Goal: Task Accomplishment & Management: Complete application form

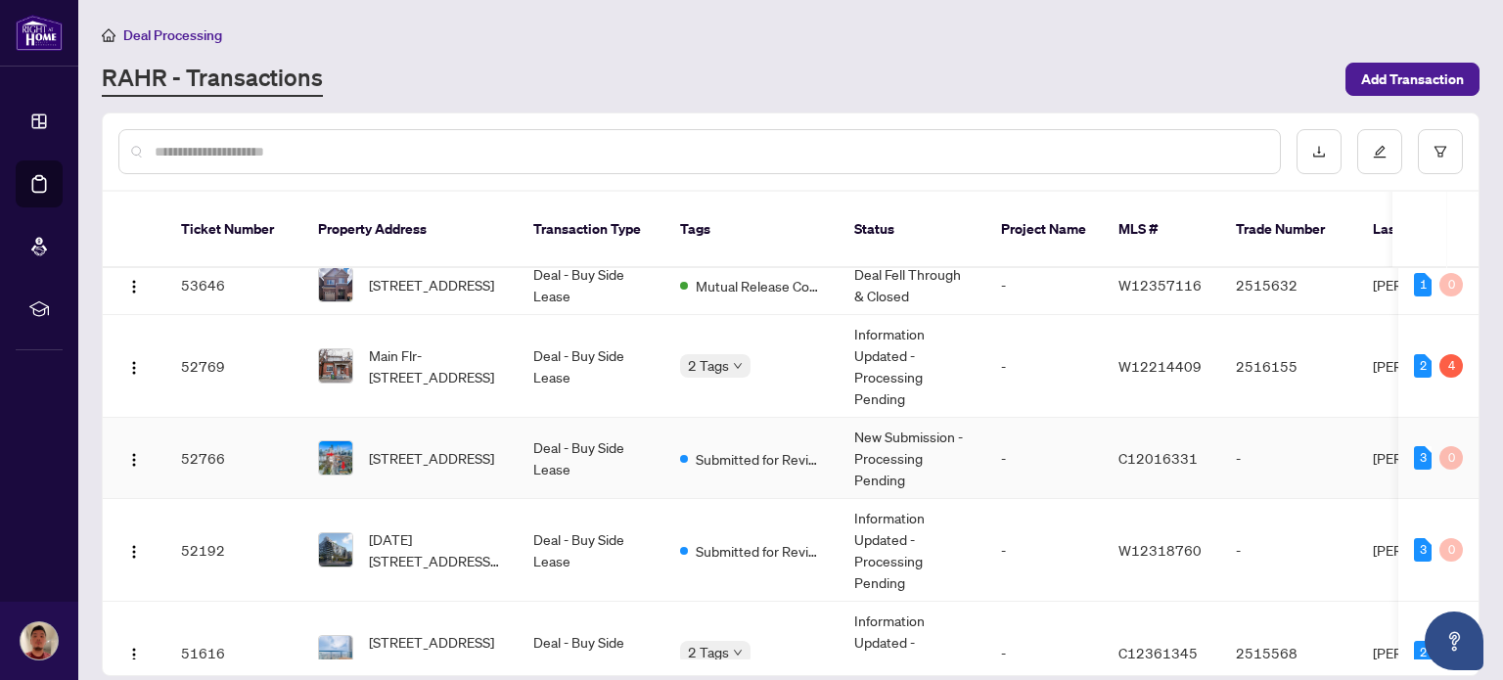
scroll to position [133, 0]
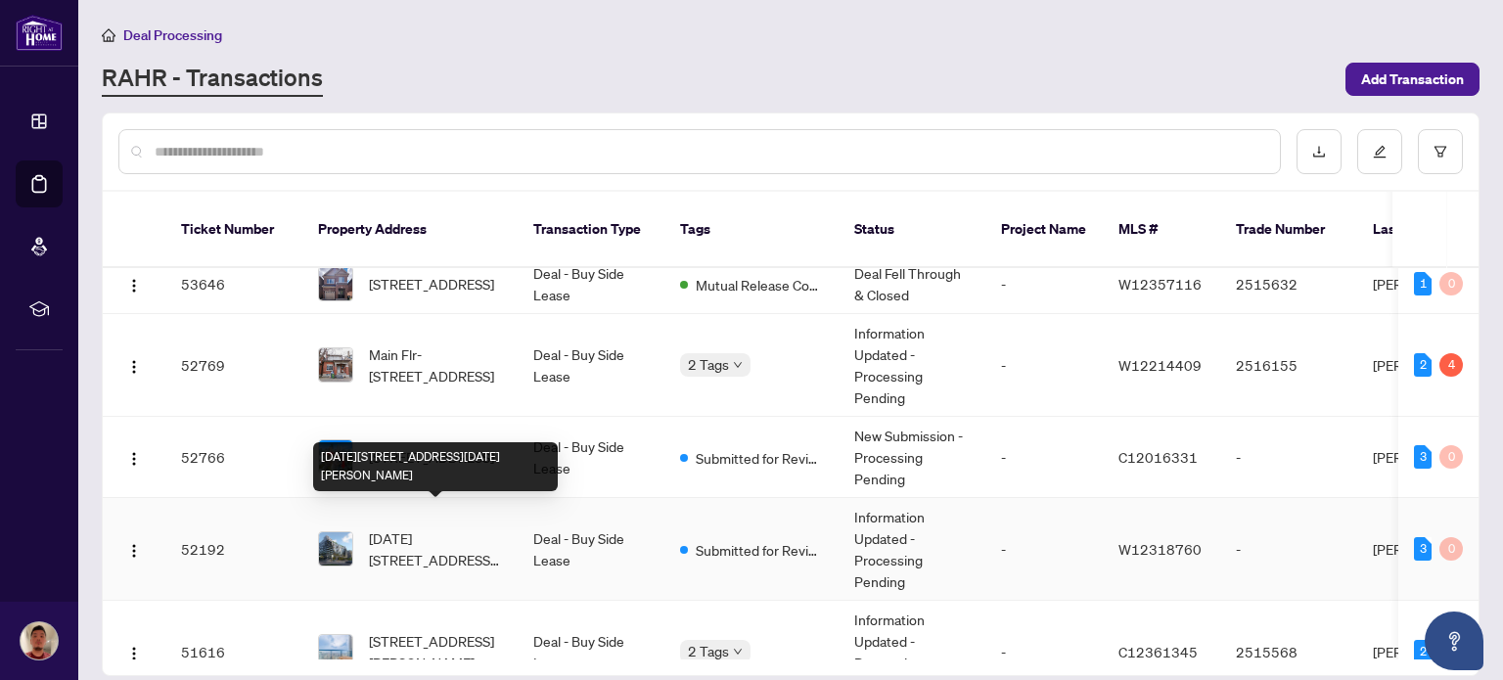
click at [461, 530] on span "[DATE][STREET_ADDRESS][DATE][PERSON_NAME]" at bounding box center [435, 549] width 133 height 43
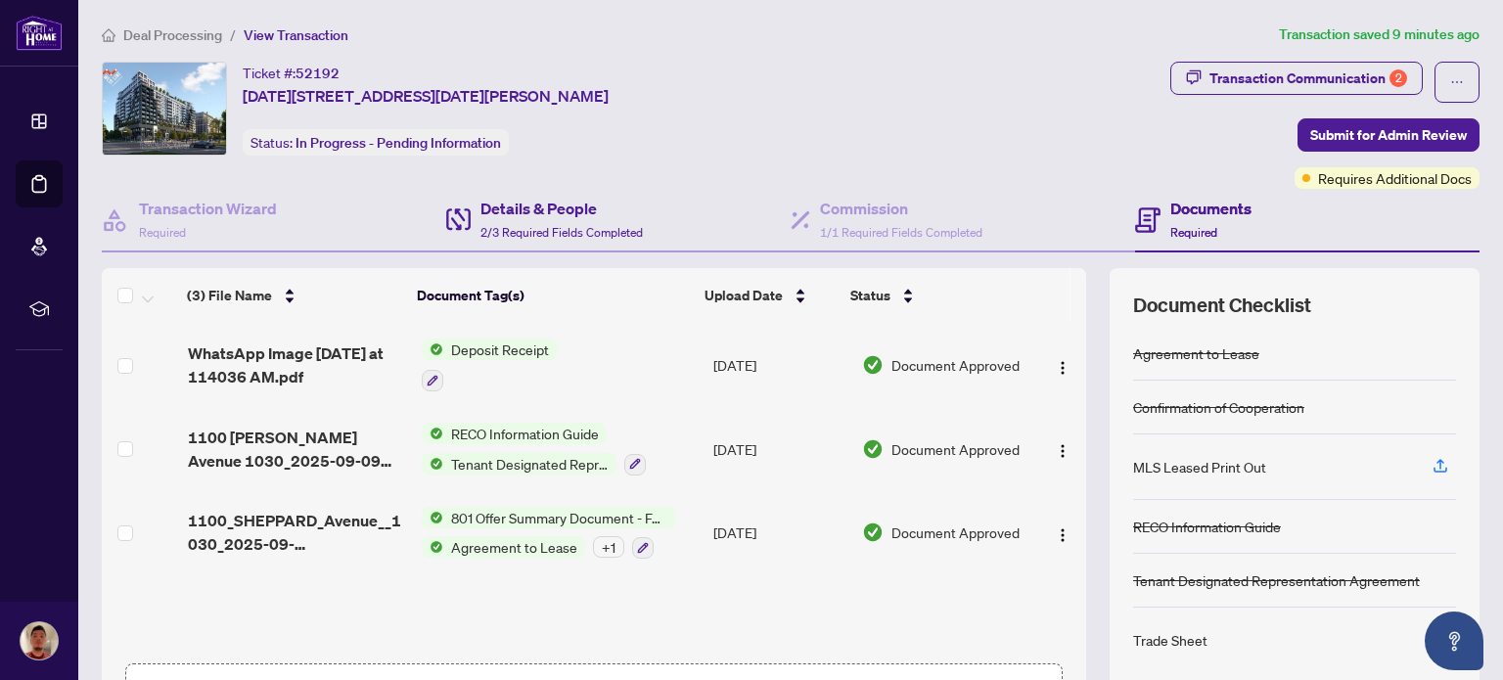
click at [643, 231] on div "Details & People 2/3 Required Fields Completed" at bounding box center [618, 221] width 345 height 64
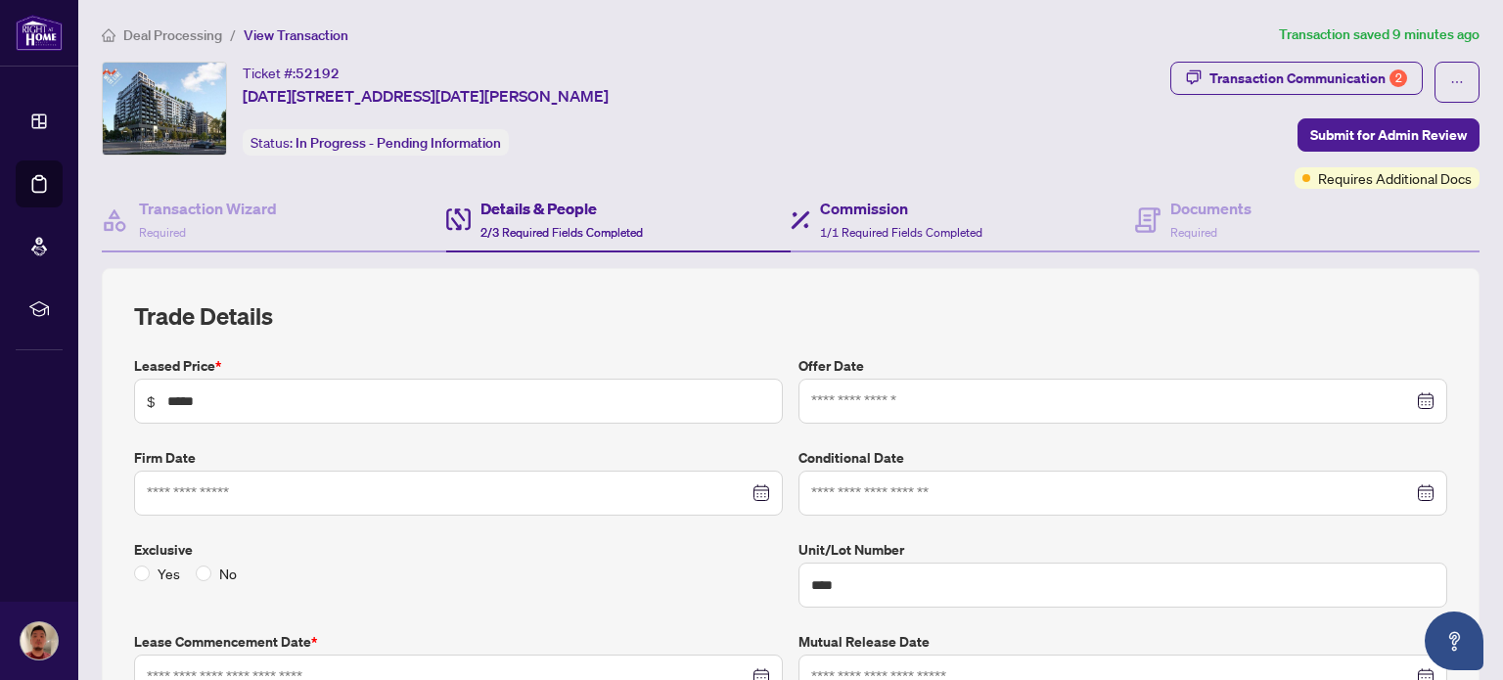
type input "**********"
click at [830, 225] on span "1/1 Required Fields Completed" at bounding box center [901, 232] width 162 height 15
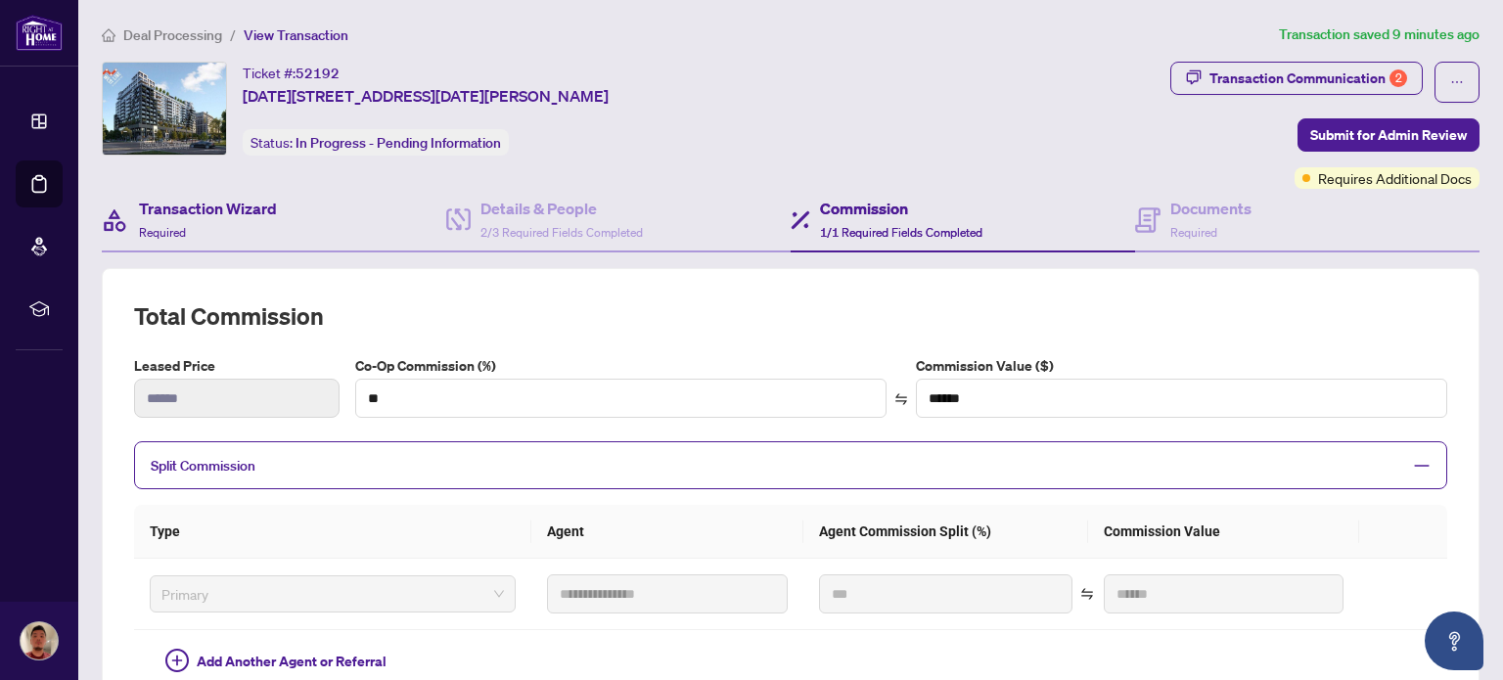
click at [215, 242] on div "Transaction Wizard Required" at bounding box center [274, 221] width 345 height 64
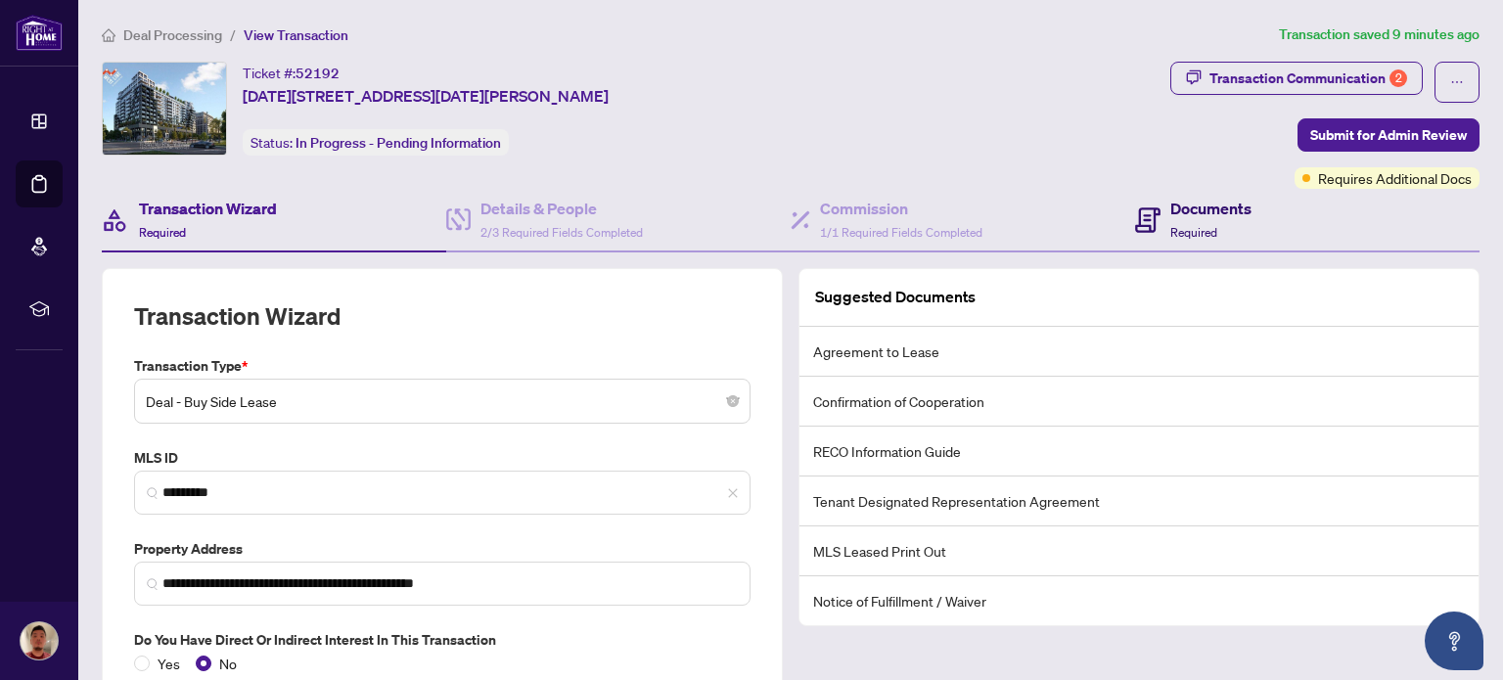
click at [1214, 230] on div "Documents Required" at bounding box center [1211, 220] width 81 height 46
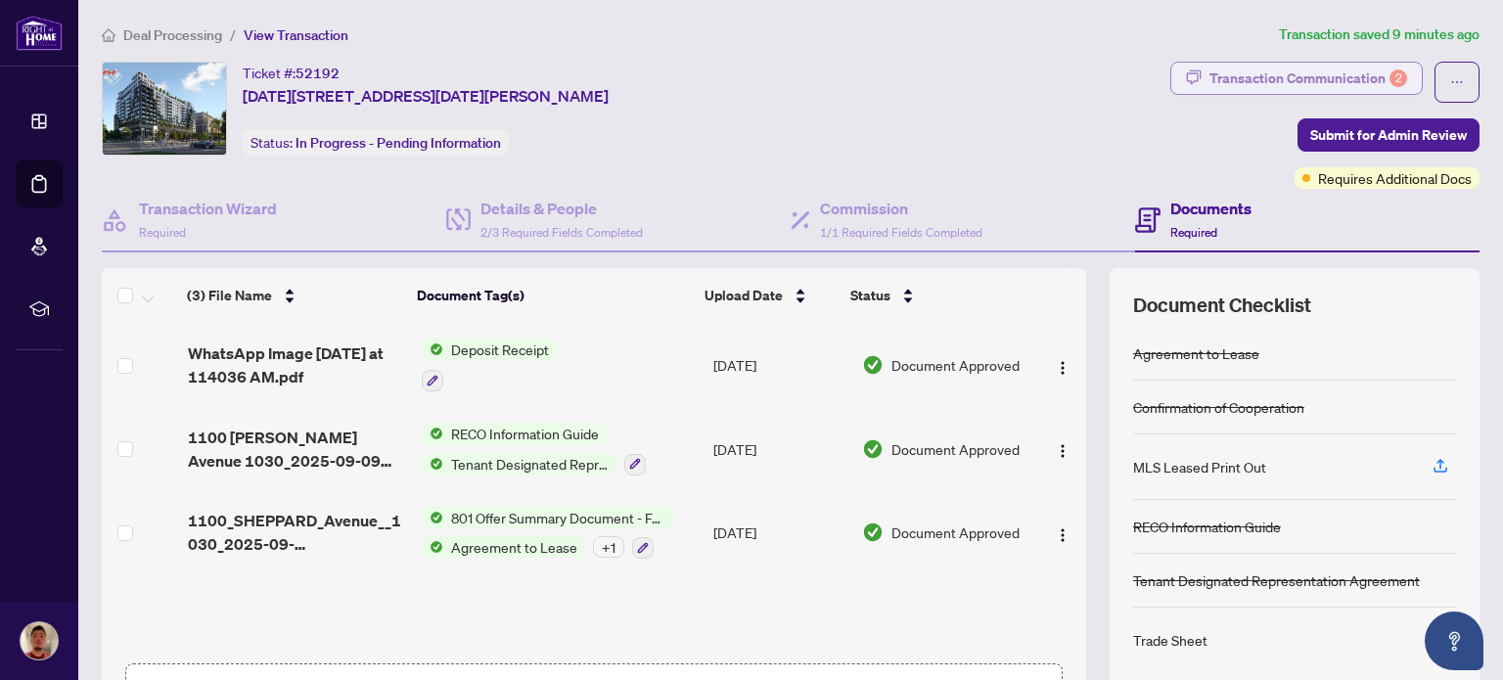
click at [1295, 72] on div "Transaction Communication 2" at bounding box center [1309, 78] width 198 height 31
type textarea "**********"
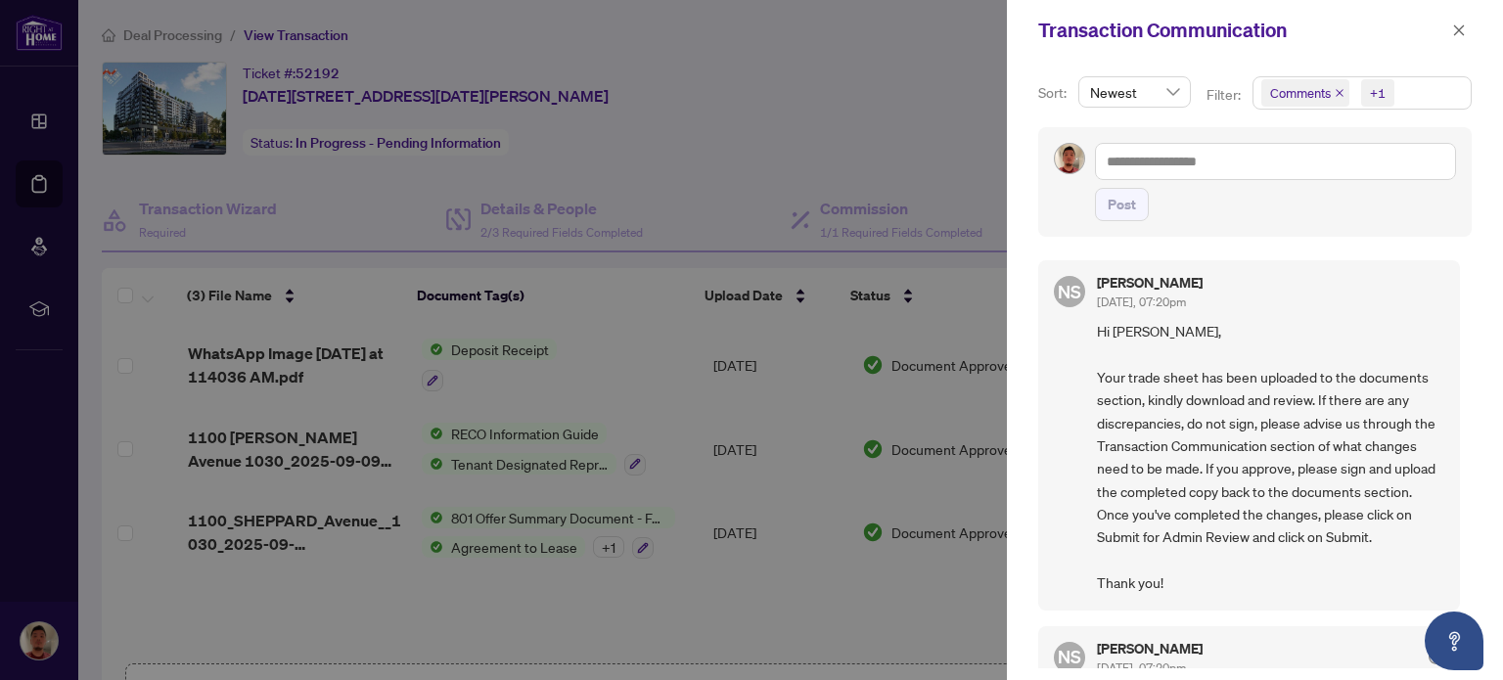
scroll to position [86, 0]
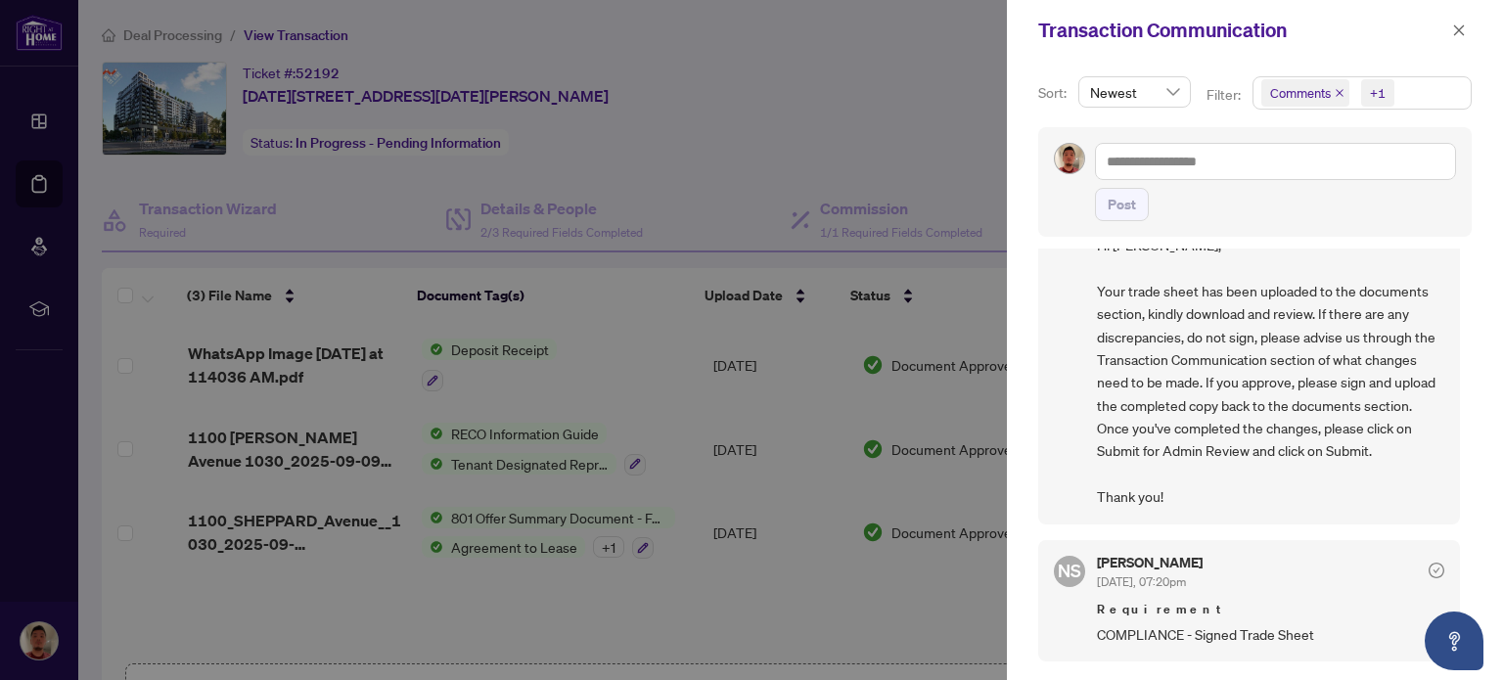
click at [883, 158] on div at bounding box center [751, 340] width 1503 height 680
click at [31, 130] on div at bounding box center [751, 340] width 1503 height 680
click at [1469, 27] on button "button" at bounding box center [1459, 30] width 25 height 23
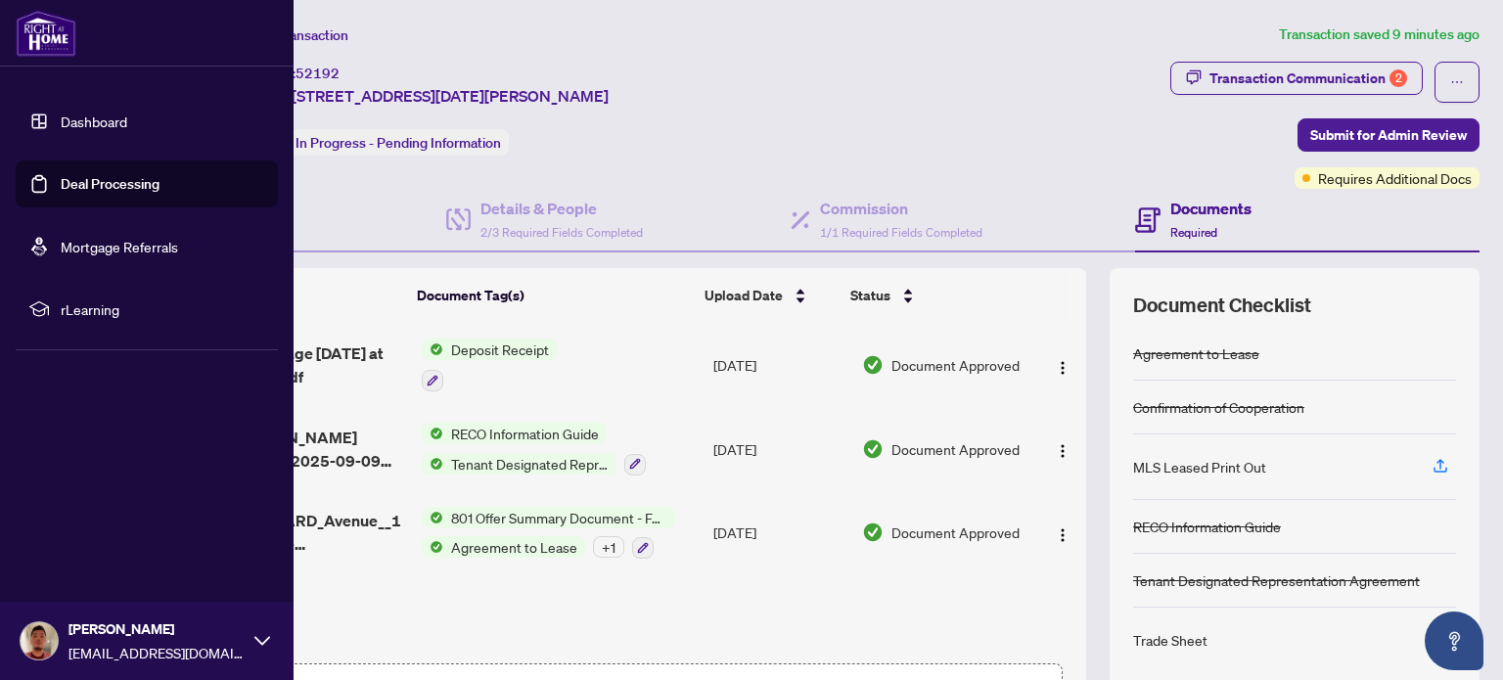
click at [61, 130] on link "Dashboard" at bounding box center [94, 122] width 67 height 18
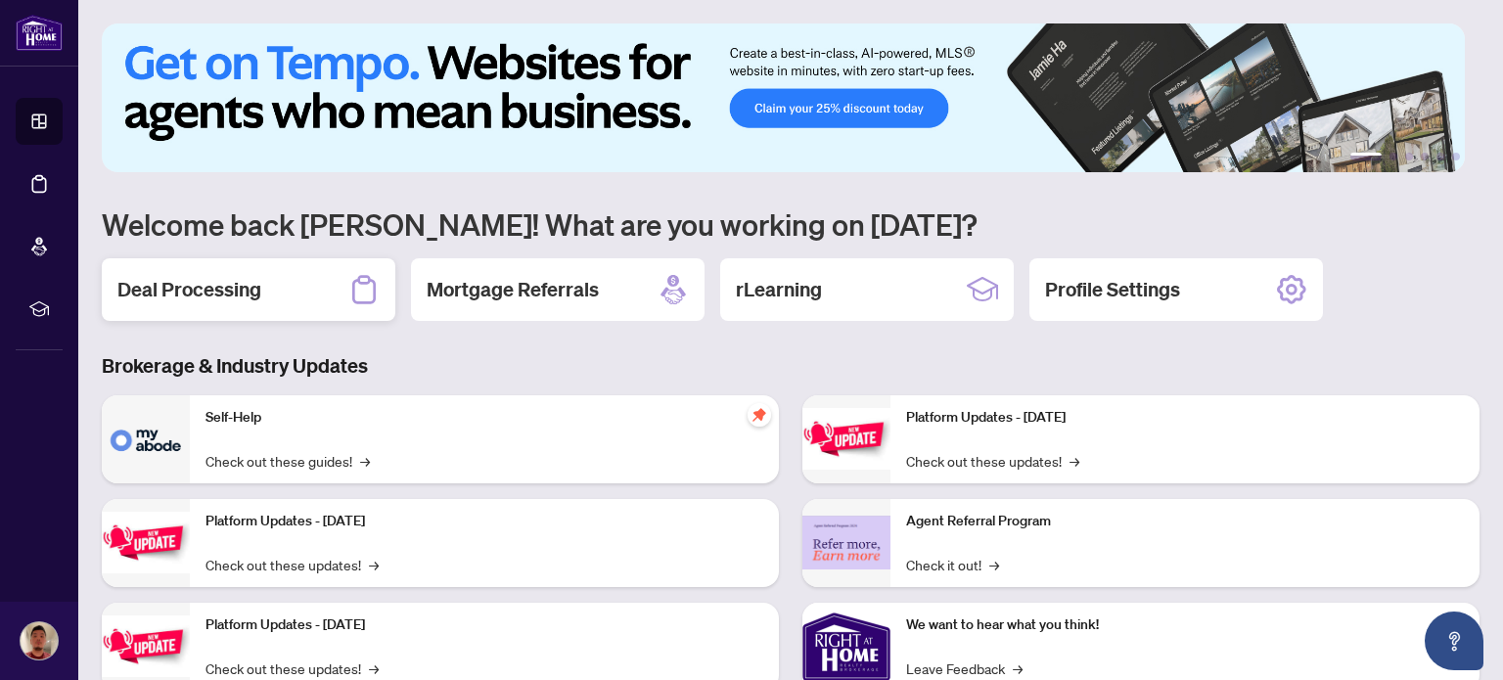
click at [314, 275] on div "Deal Processing" at bounding box center [249, 289] width 294 height 63
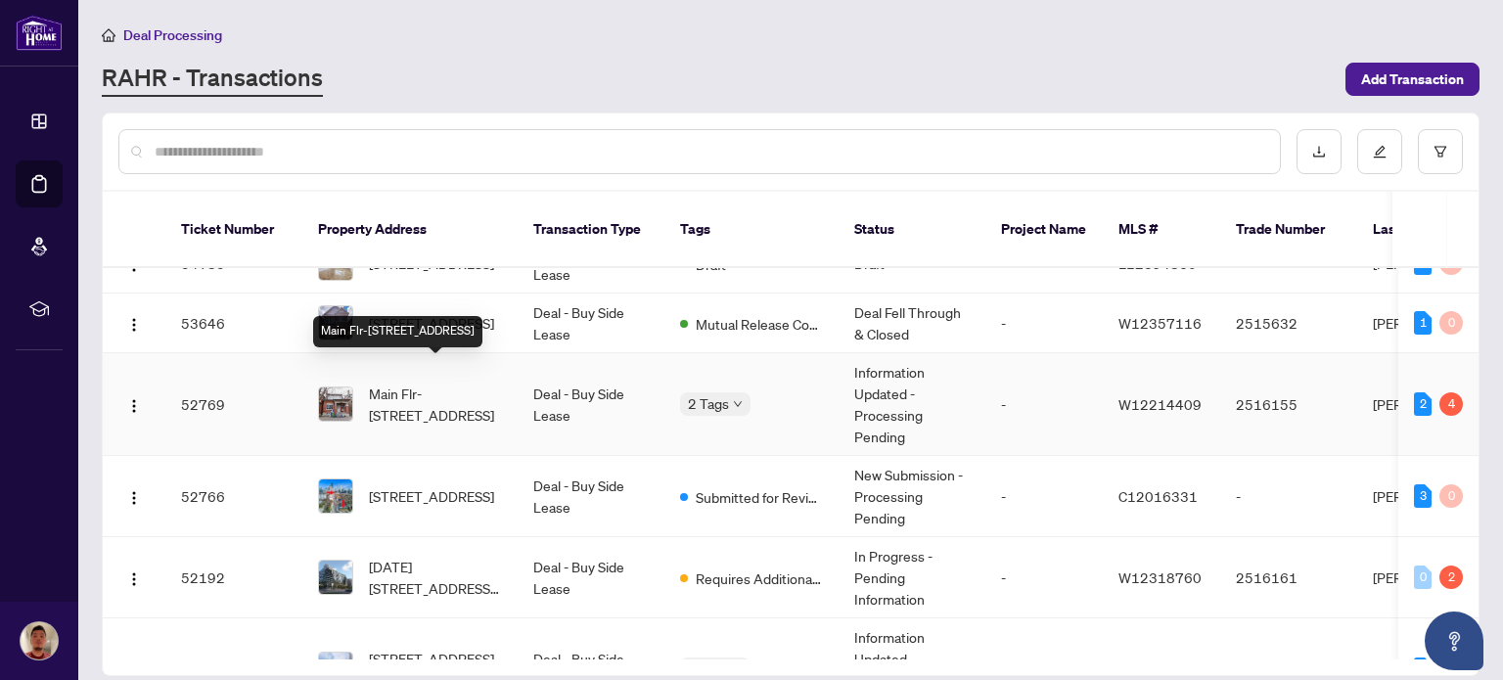
scroll to position [94, 0]
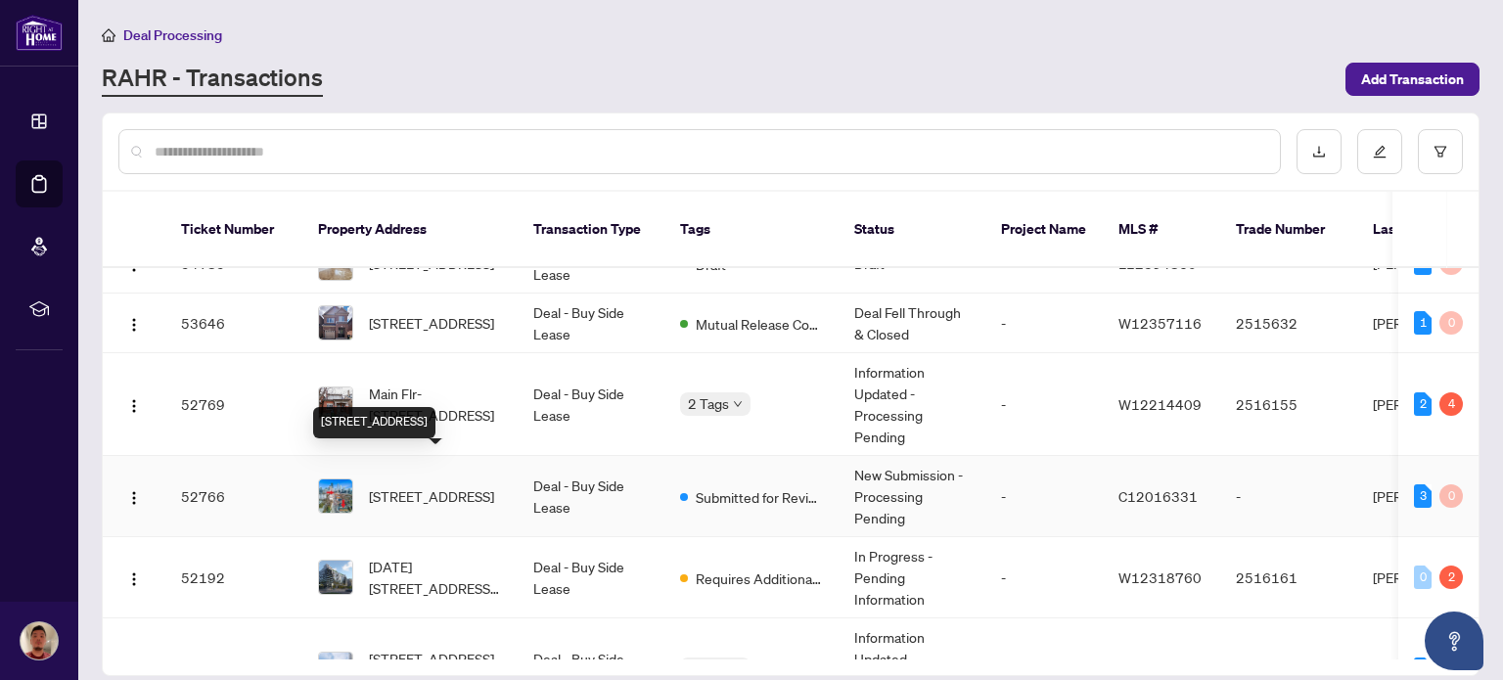
click at [463, 485] on span "[STREET_ADDRESS]" at bounding box center [431, 496] width 125 height 22
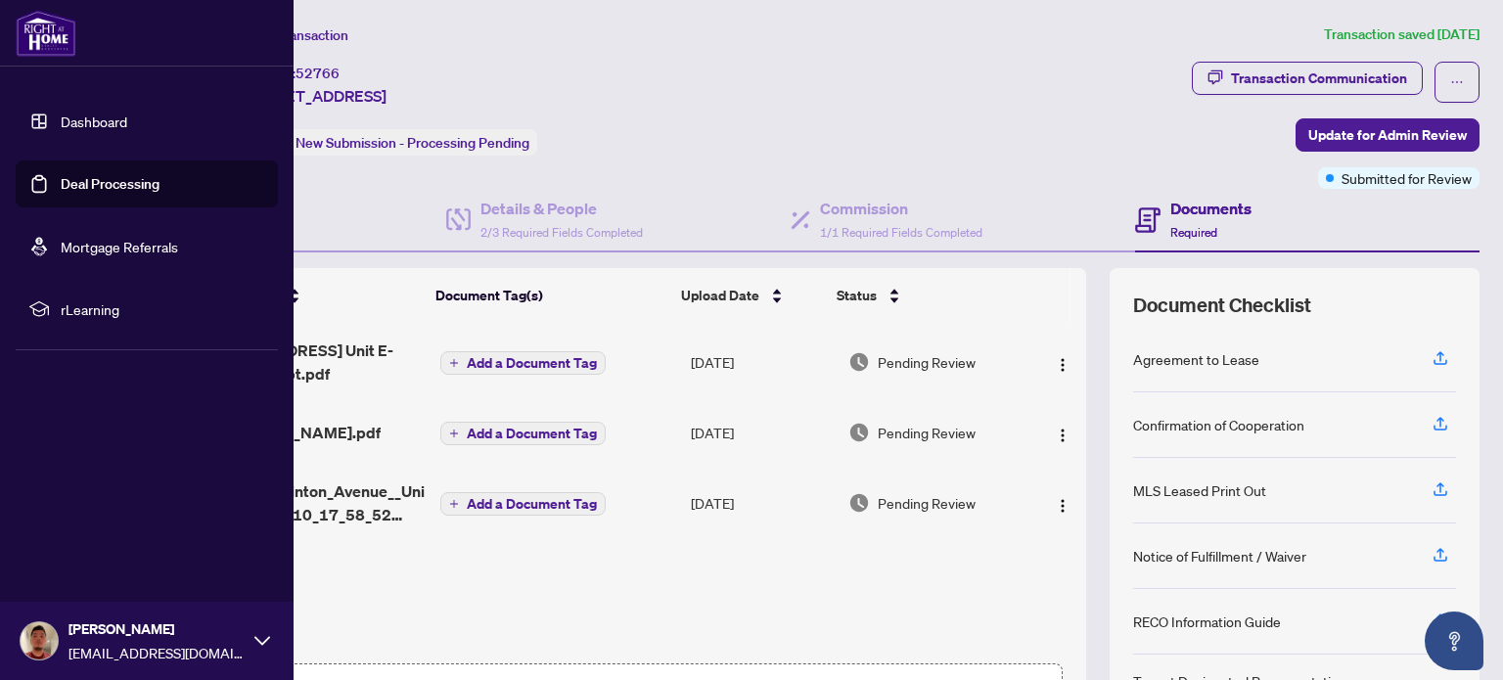
click at [61, 116] on link "Dashboard" at bounding box center [94, 122] width 67 height 18
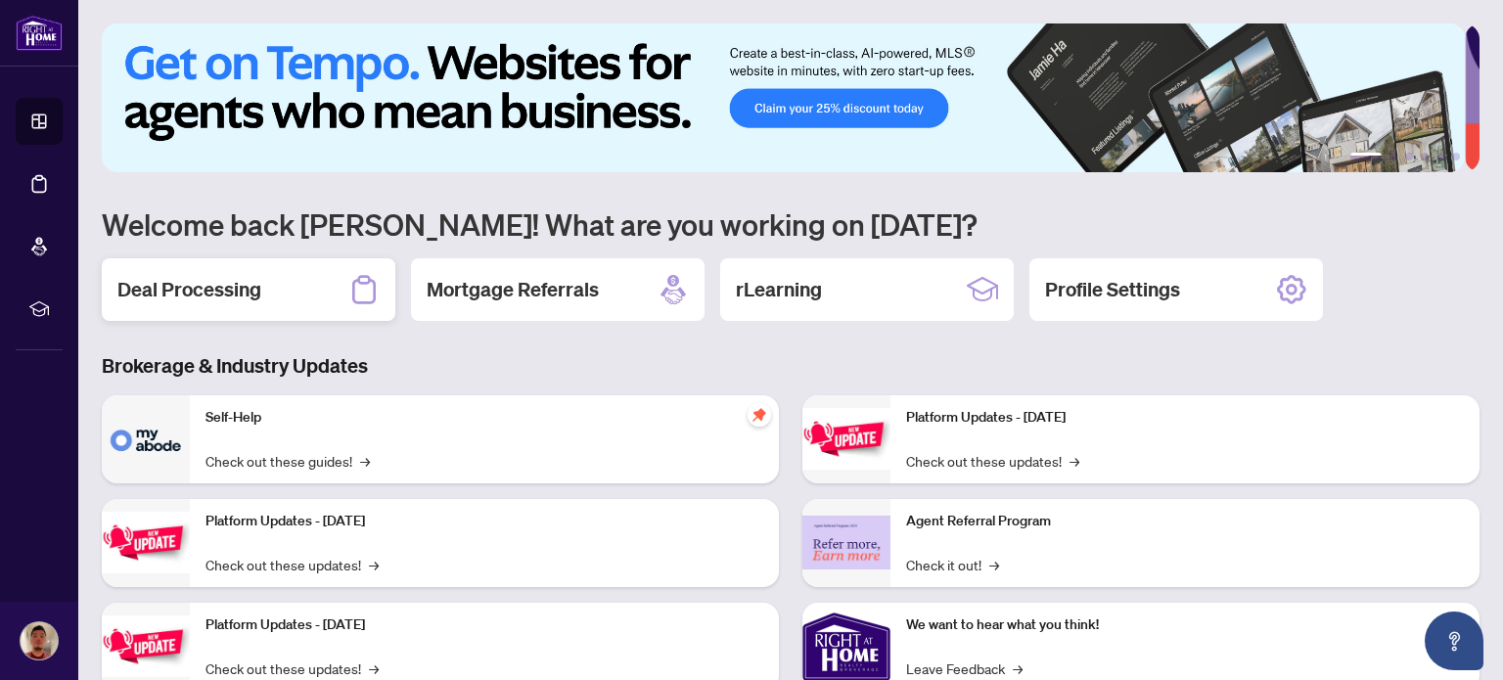
click at [265, 290] on div "Deal Processing" at bounding box center [249, 289] width 294 height 63
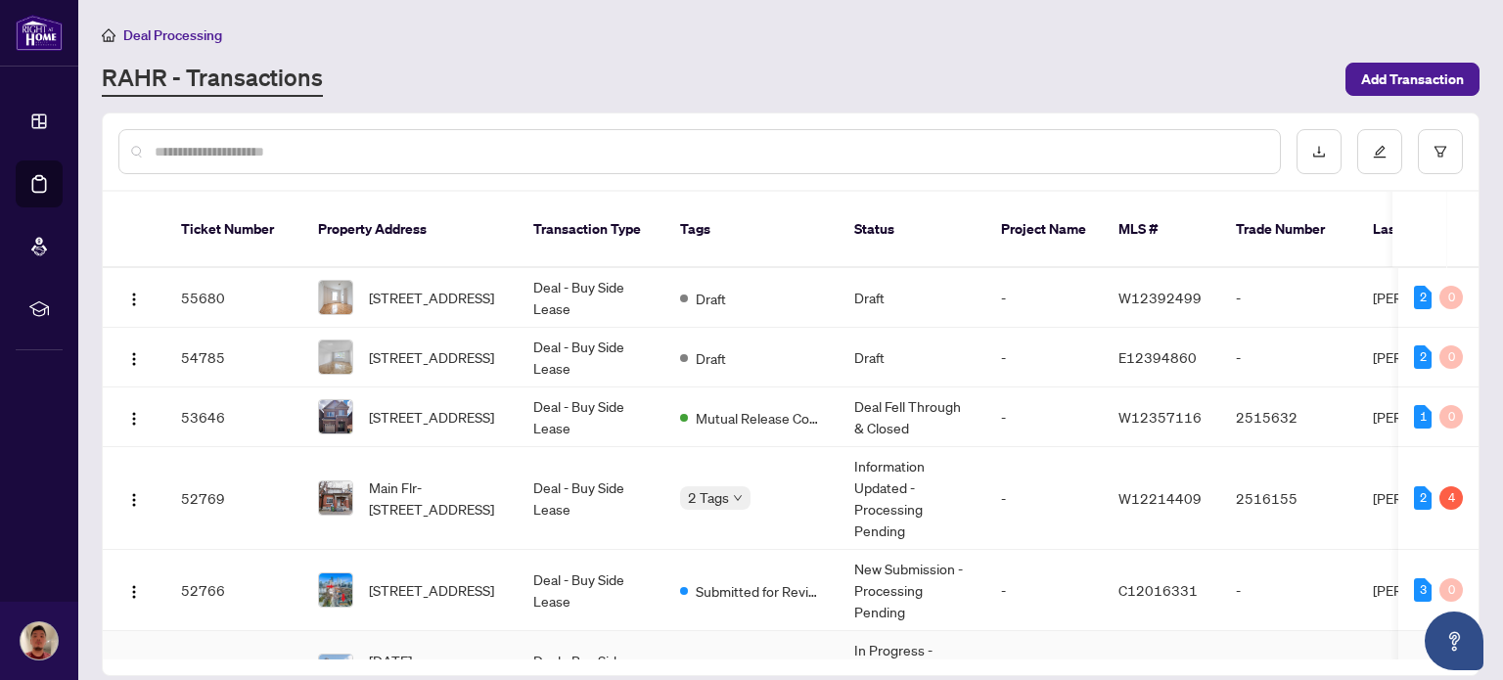
scroll to position [262, 0]
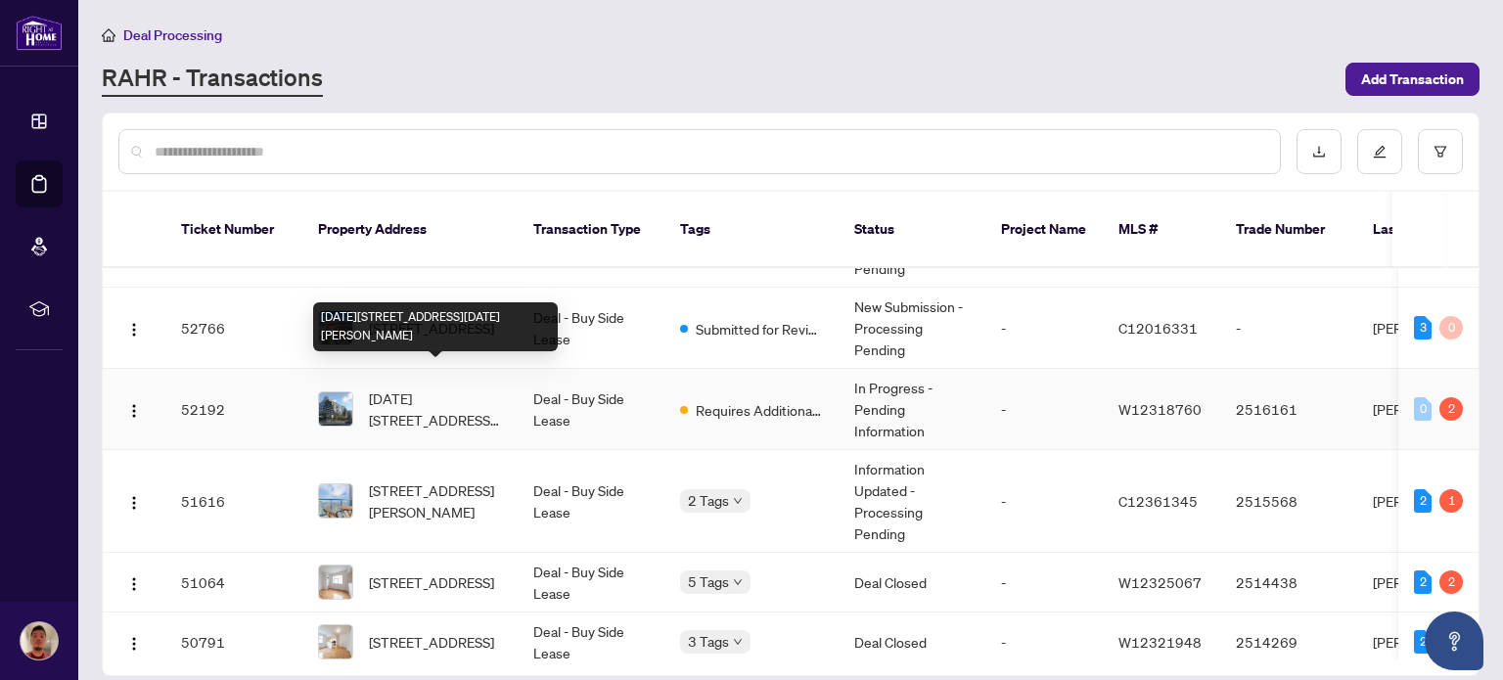
click at [435, 397] on span "[DATE][STREET_ADDRESS][DATE][PERSON_NAME]" at bounding box center [435, 409] width 133 height 43
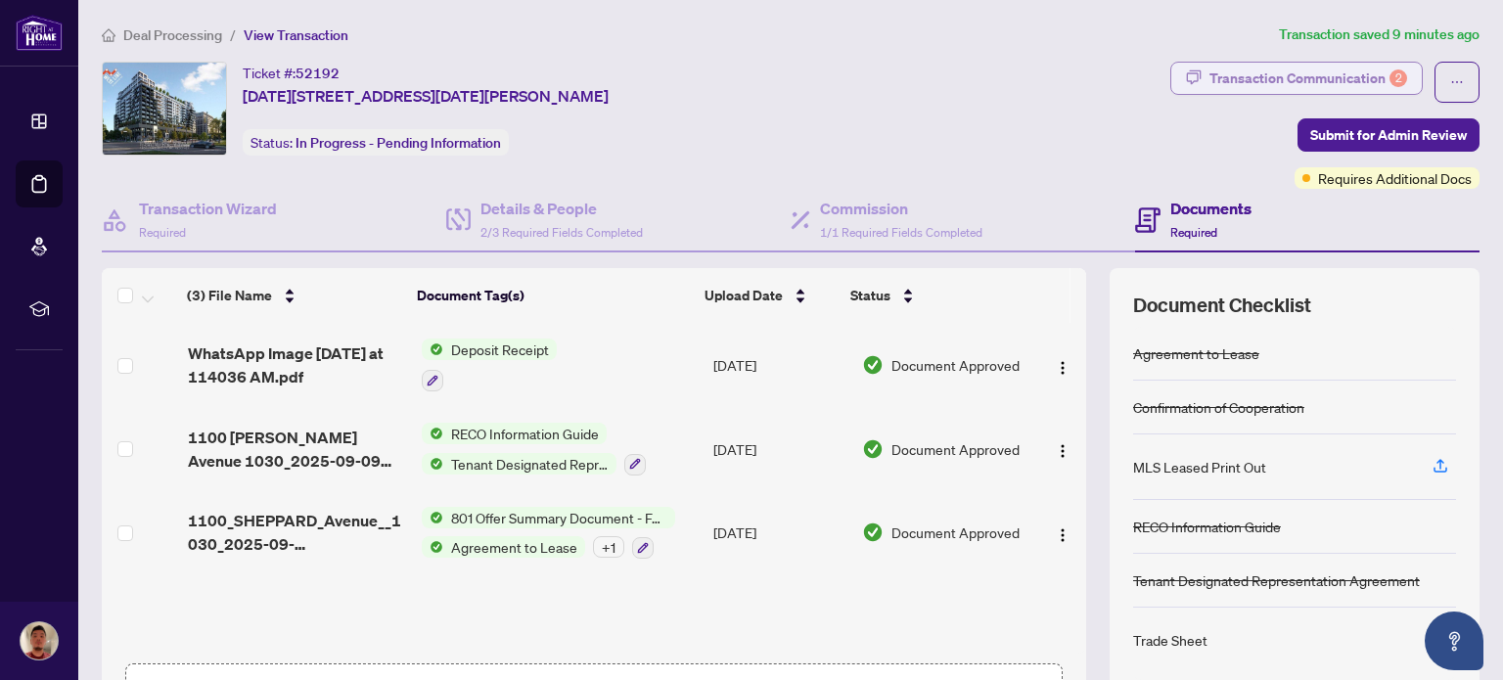
click at [1266, 75] on div "Transaction Communication 2" at bounding box center [1309, 78] width 198 height 31
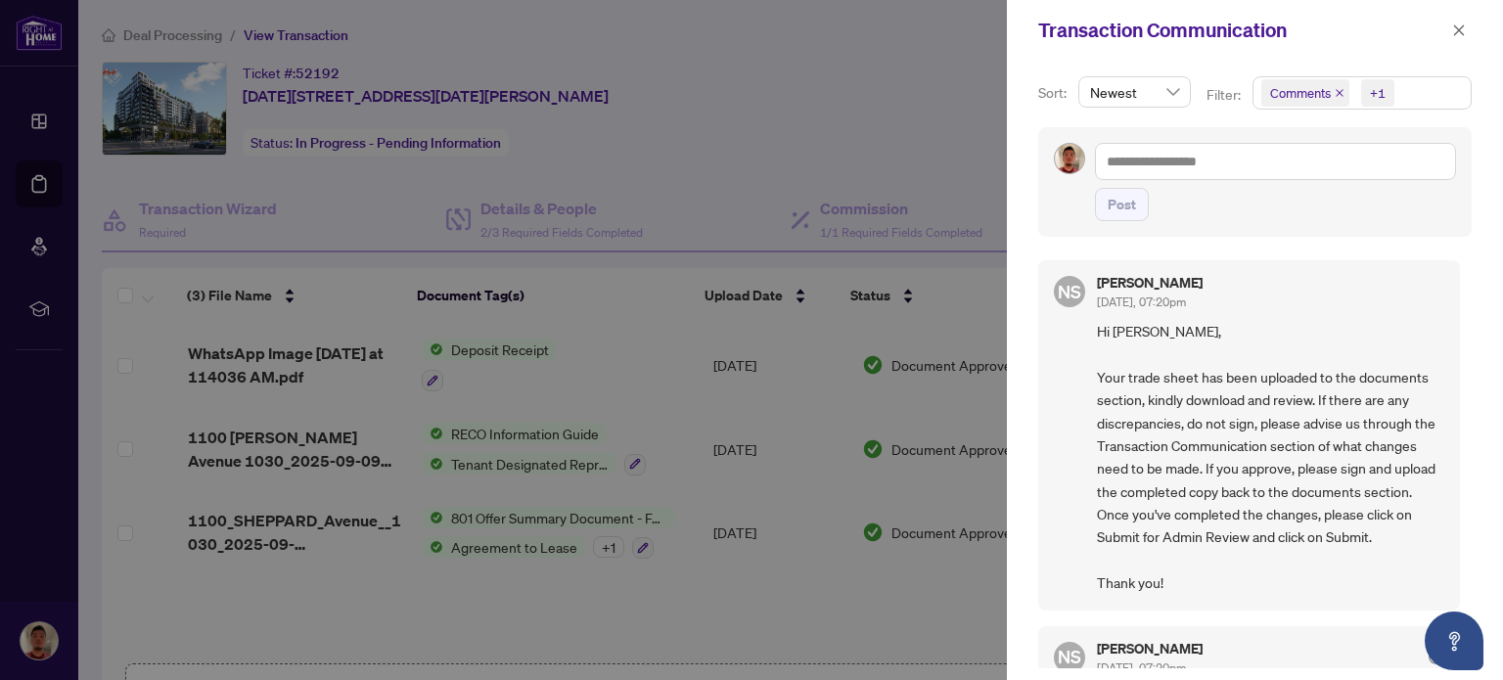
click at [918, 148] on div at bounding box center [751, 340] width 1503 height 680
click at [897, 112] on div at bounding box center [751, 340] width 1503 height 680
click at [1460, 33] on icon "close" at bounding box center [1459, 30] width 14 height 14
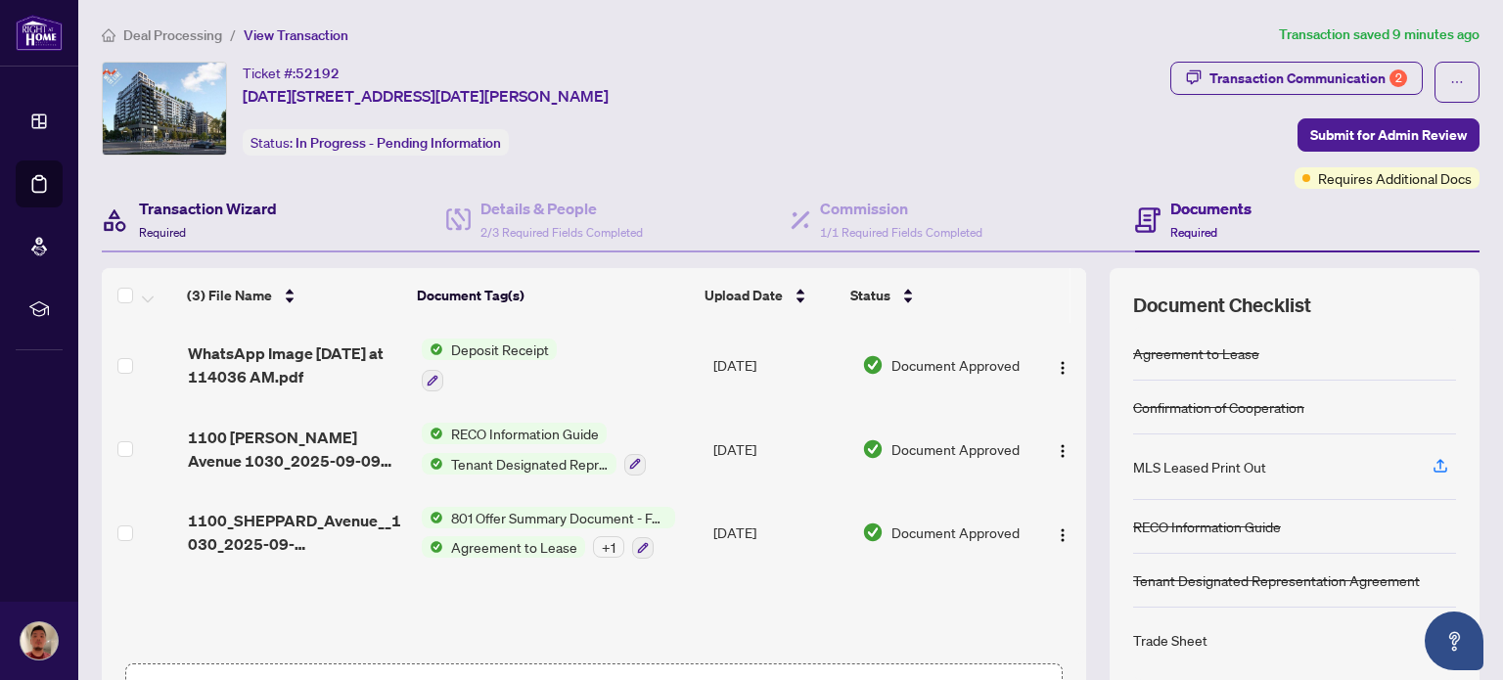
click at [261, 216] on h4 "Transaction Wizard" at bounding box center [208, 208] width 138 height 23
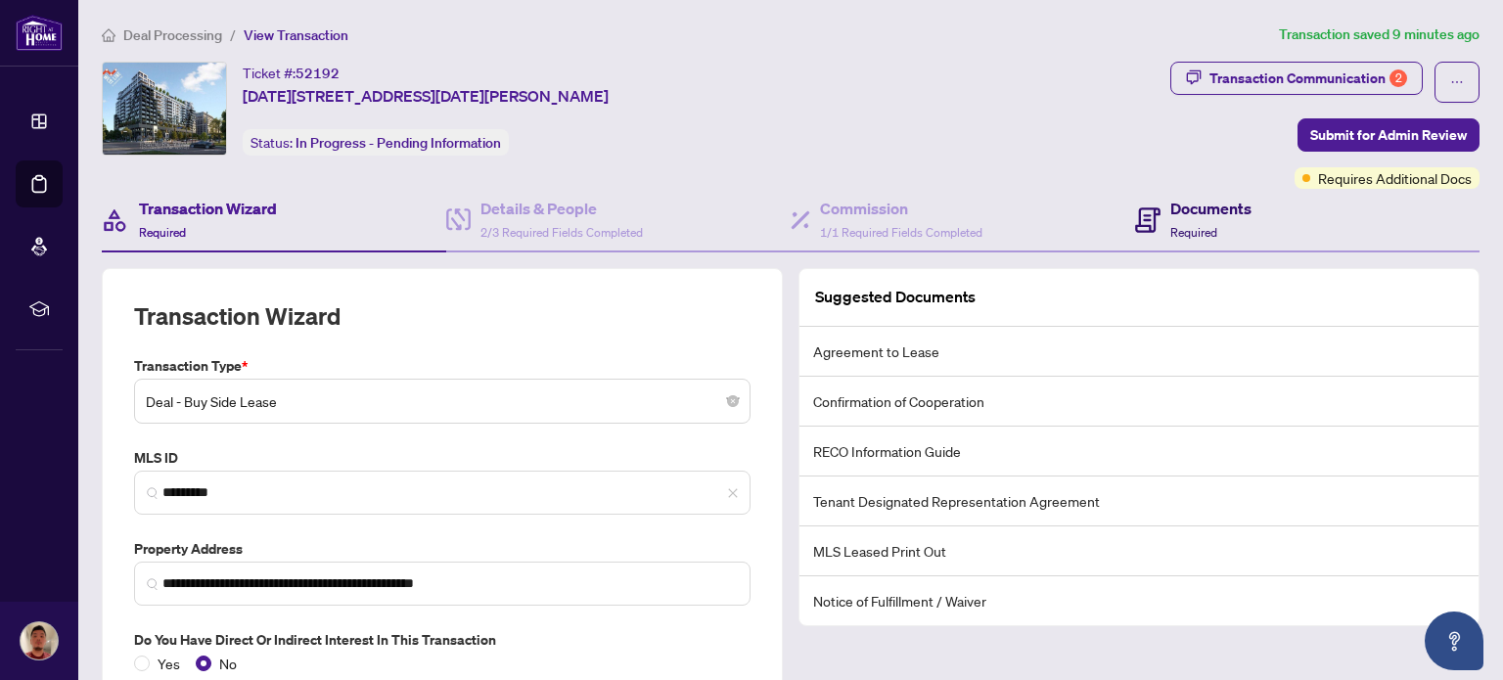
click at [1149, 218] on icon at bounding box center [1147, 219] width 25 height 25
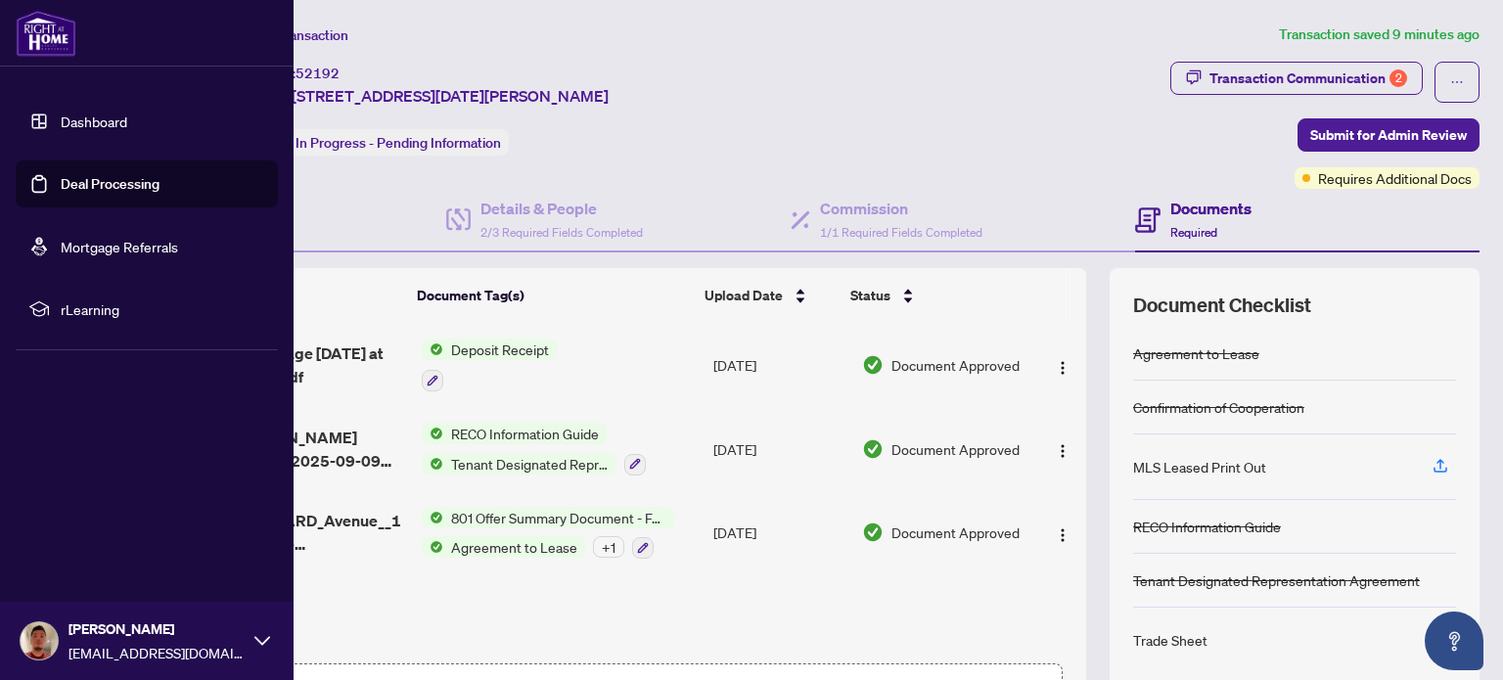
click at [61, 121] on link "Dashboard" at bounding box center [94, 122] width 67 height 18
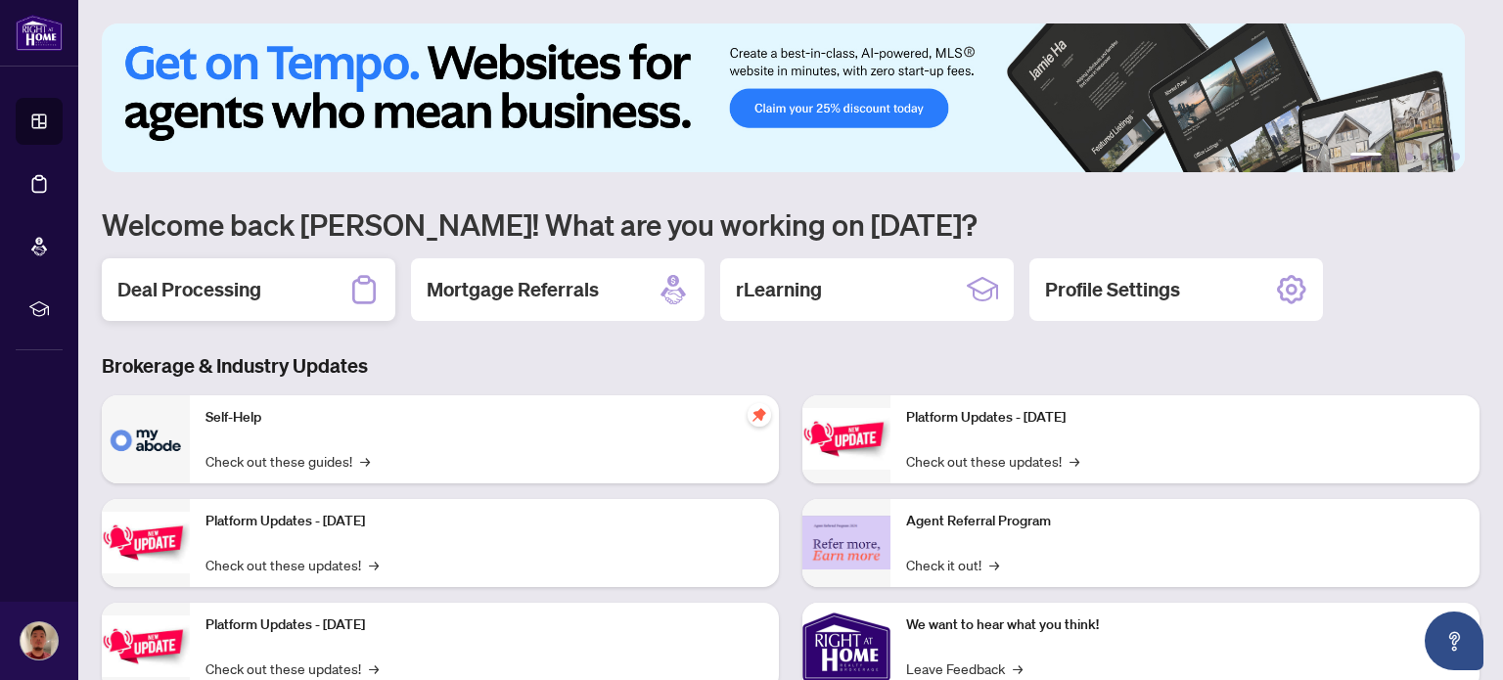
click at [303, 281] on div "Deal Processing" at bounding box center [249, 289] width 294 height 63
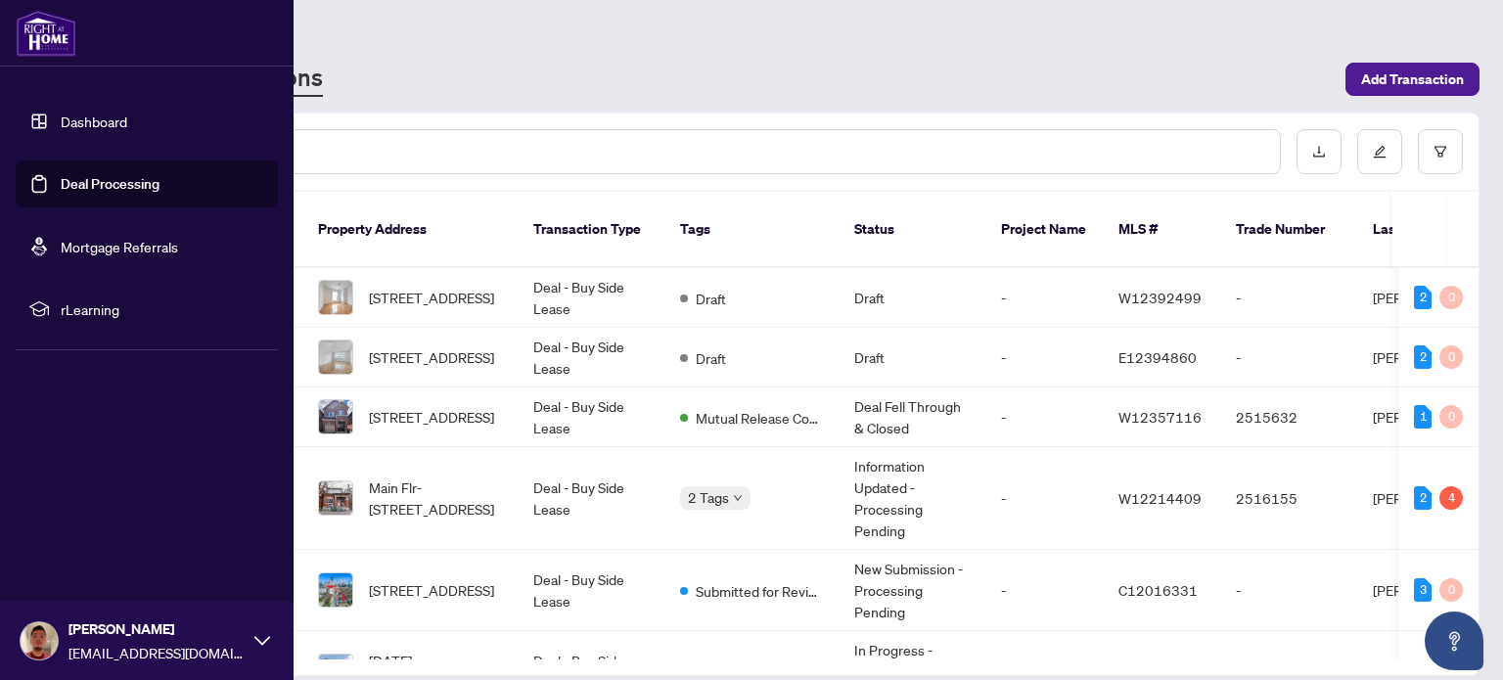
click at [61, 116] on link "Dashboard" at bounding box center [94, 122] width 67 height 18
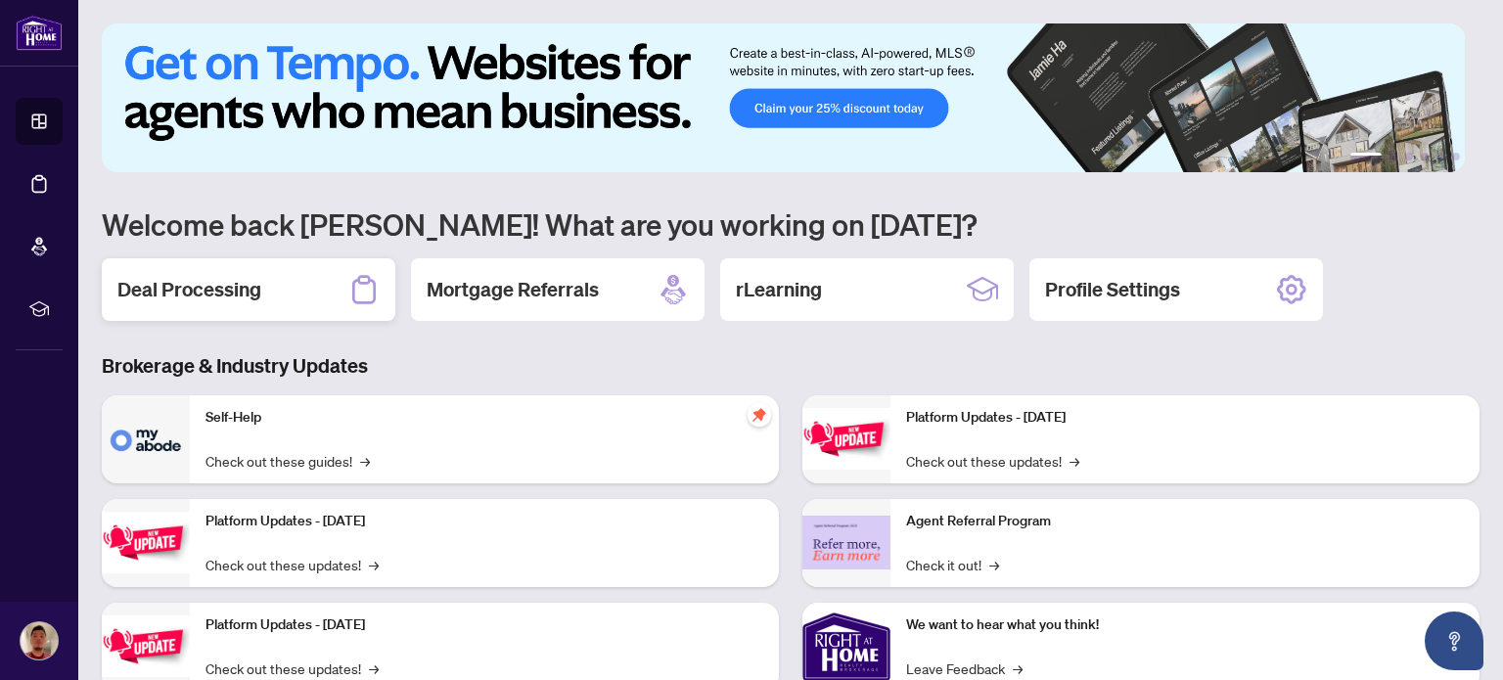
click at [324, 297] on div "Deal Processing" at bounding box center [249, 289] width 294 height 63
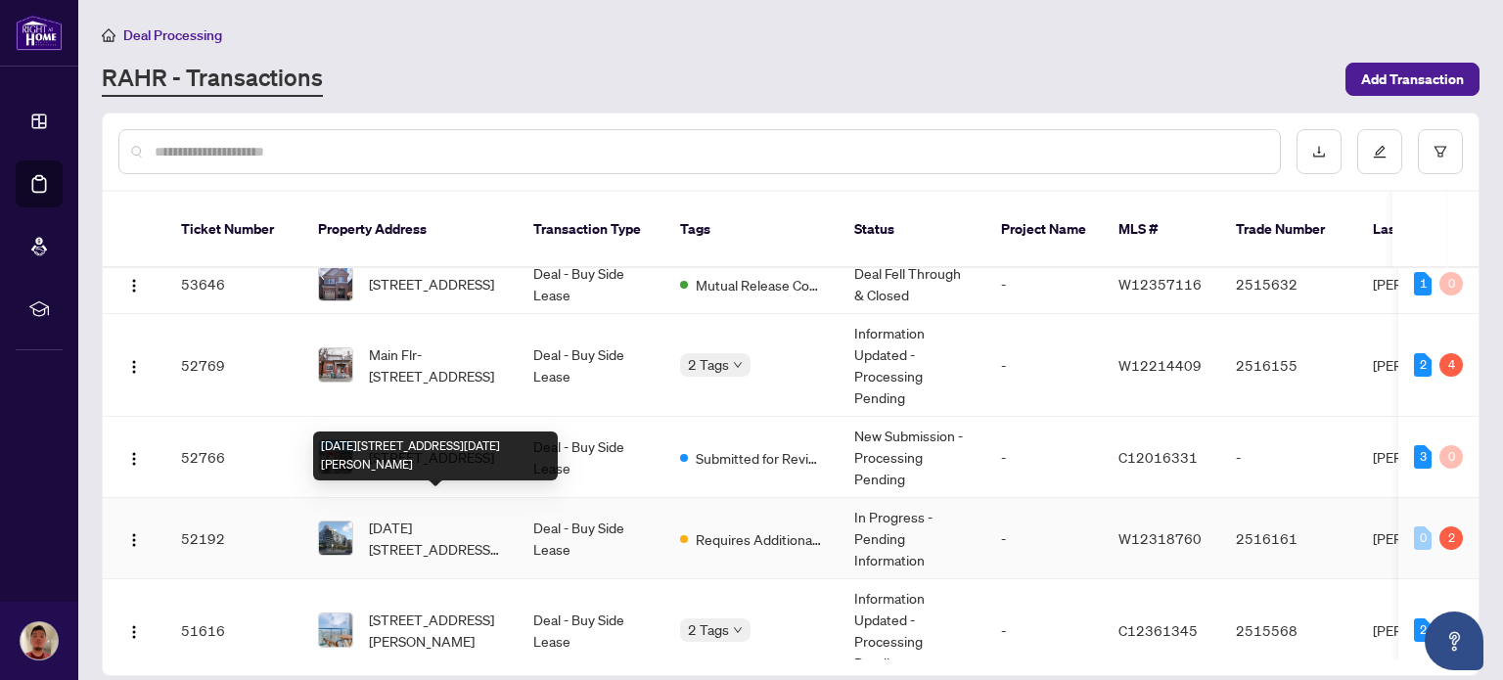
scroll to position [135, 0]
click at [447, 516] on span "[DATE][STREET_ADDRESS][DATE][PERSON_NAME]" at bounding box center [435, 536] width 133 height 43
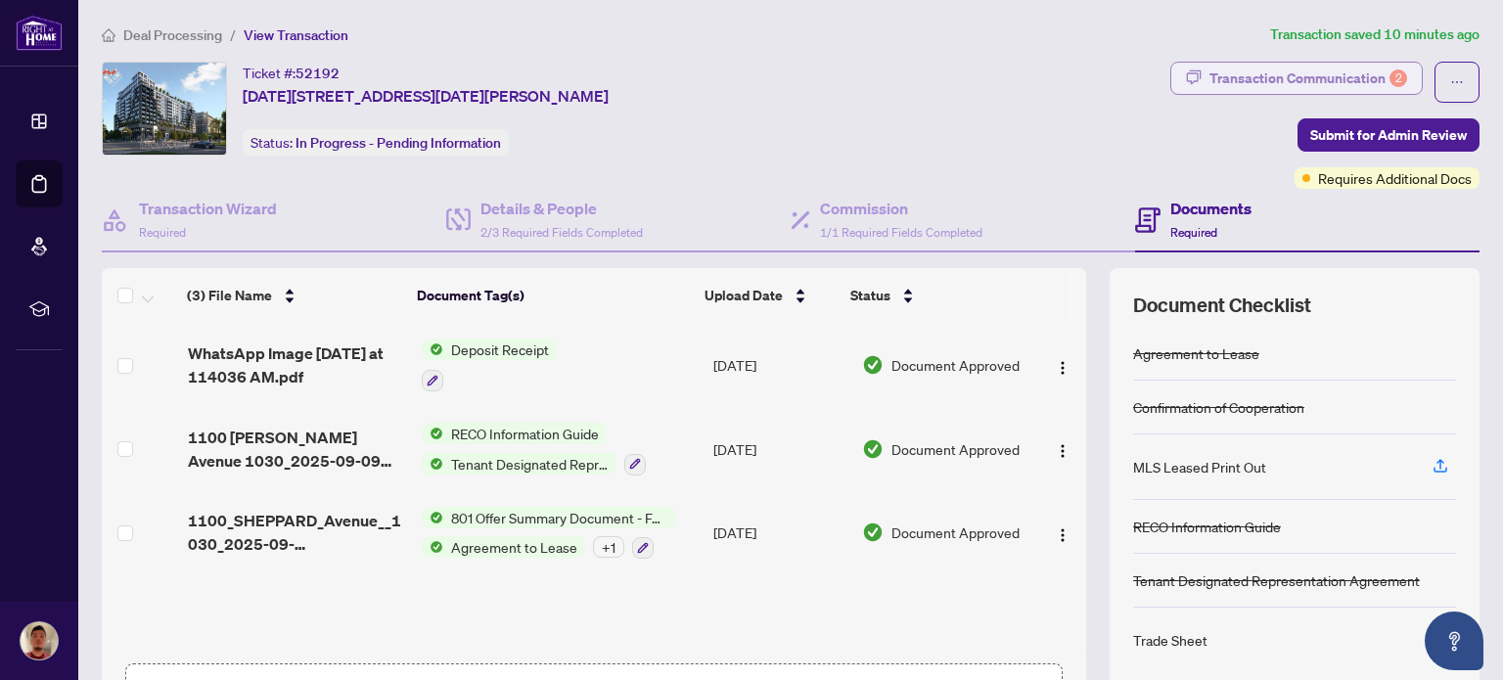
click at [1242, 66] on div "Transaction Communication 2" at bounding box center [1309, 78] width 198 height 31
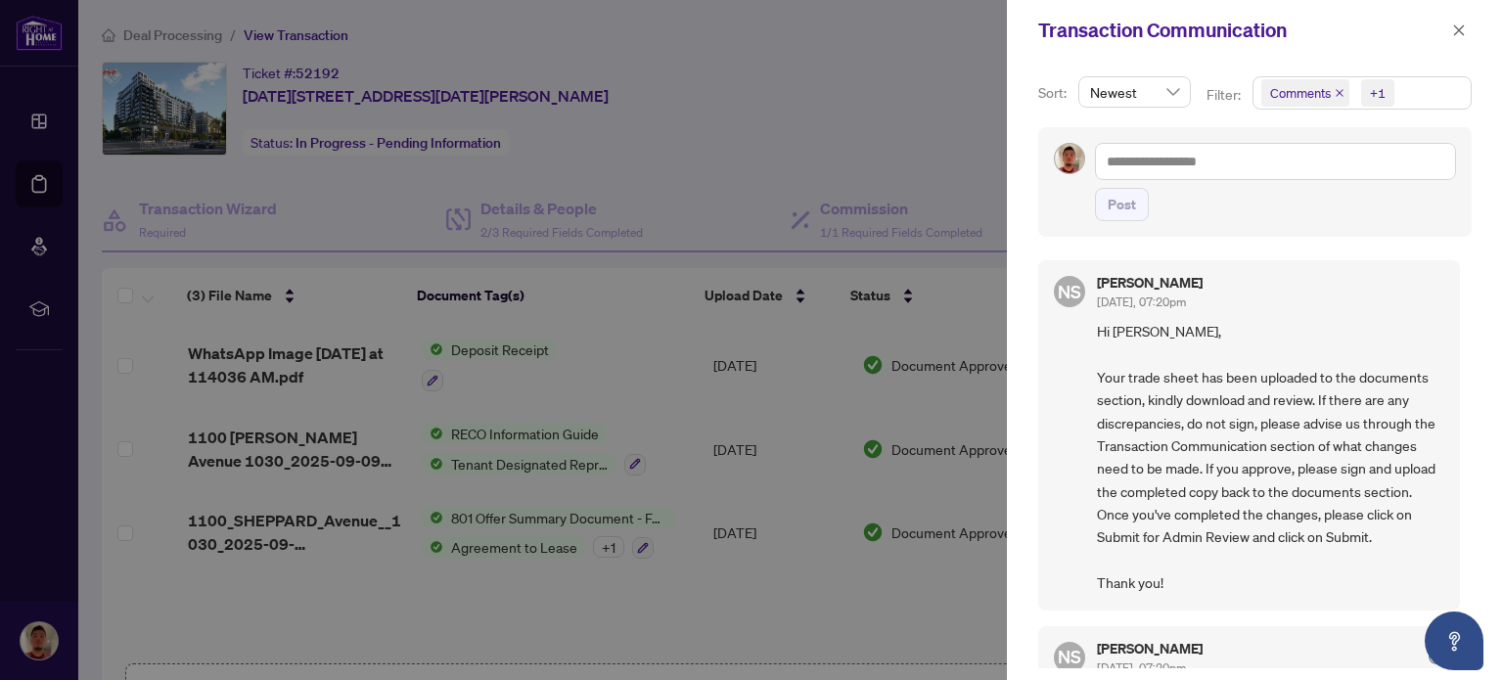
click at [898, 141] on div at bounding box center [751, 340] width 1503 height 680
click at [1453, 25] on icon "close" at bounding box center [1459, 30] width 14 height 14
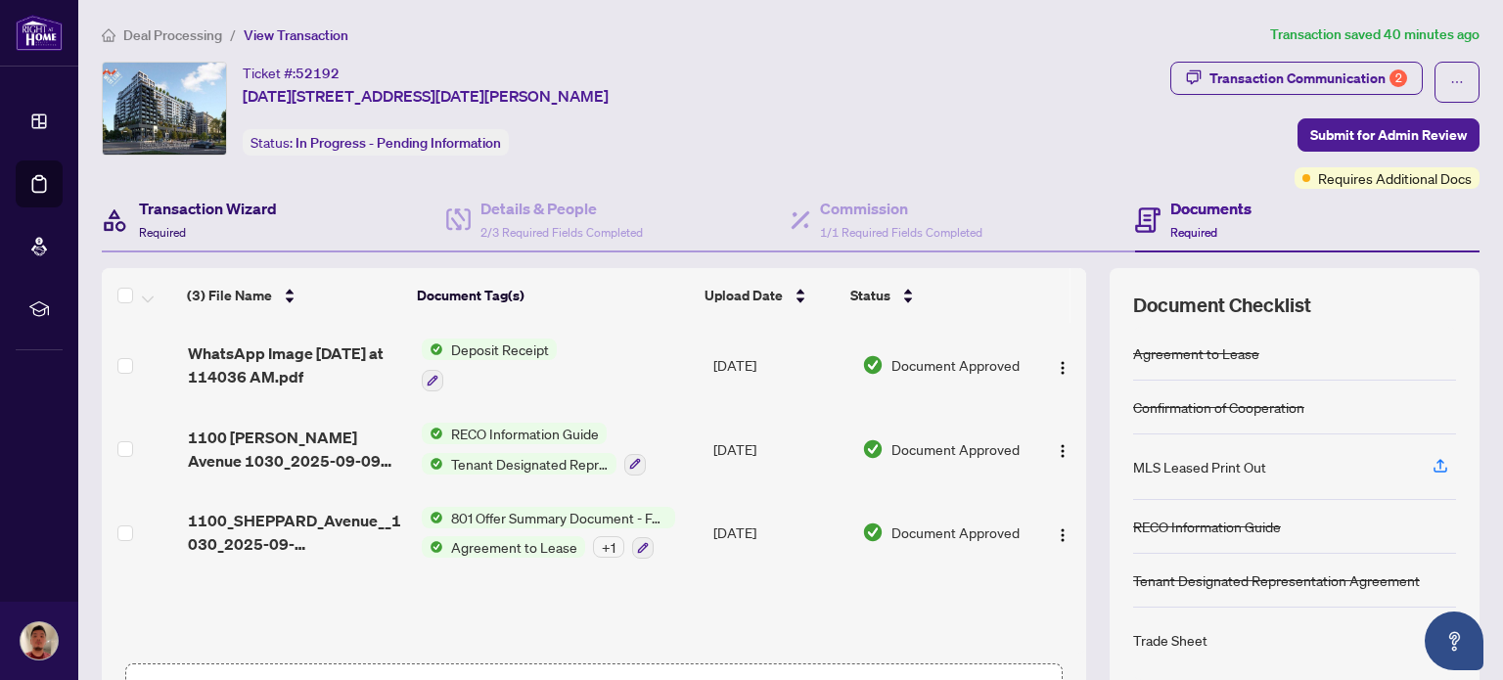
click at [226, 207] on h4 "Transaction Wizard" at bounding box center [208, 208] width 138 height 23
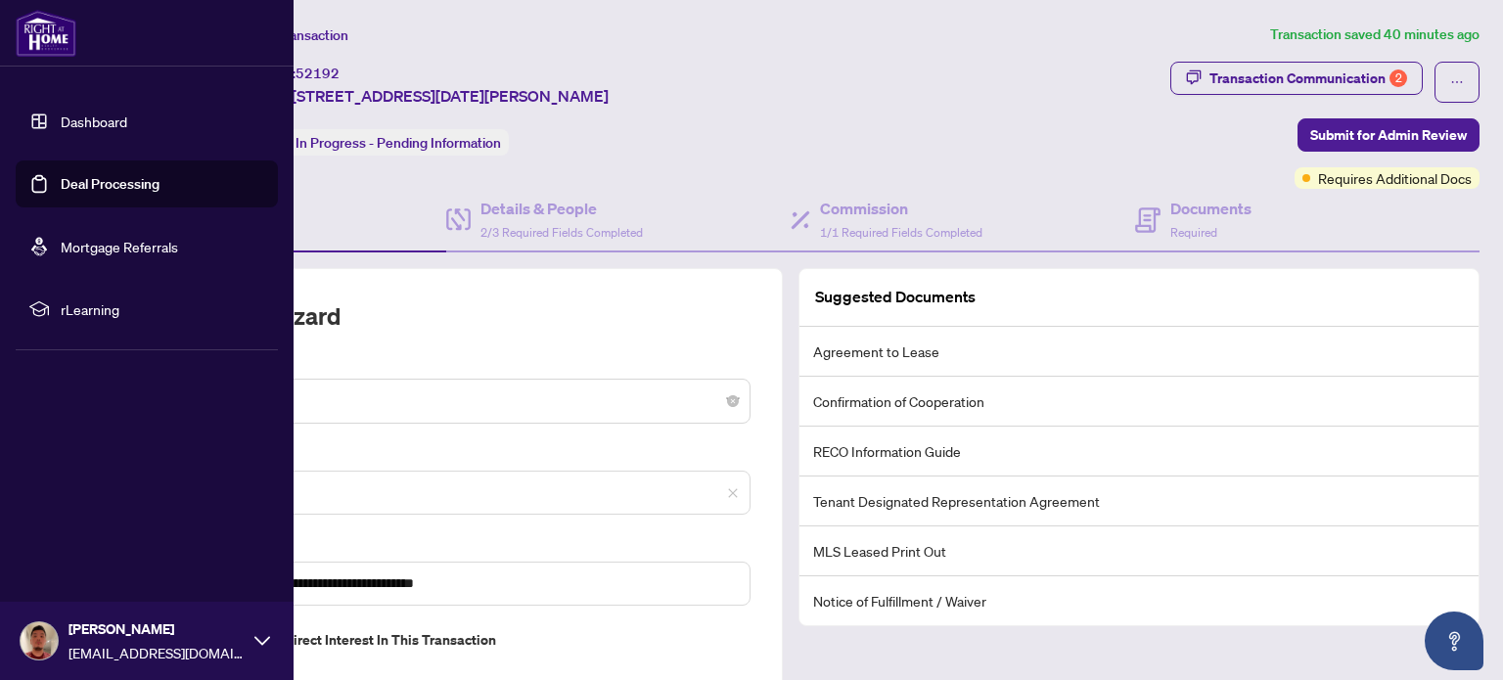
click at [67, 129] on link "Dashboard" at bounding box center [94, 122] width 67 height 18
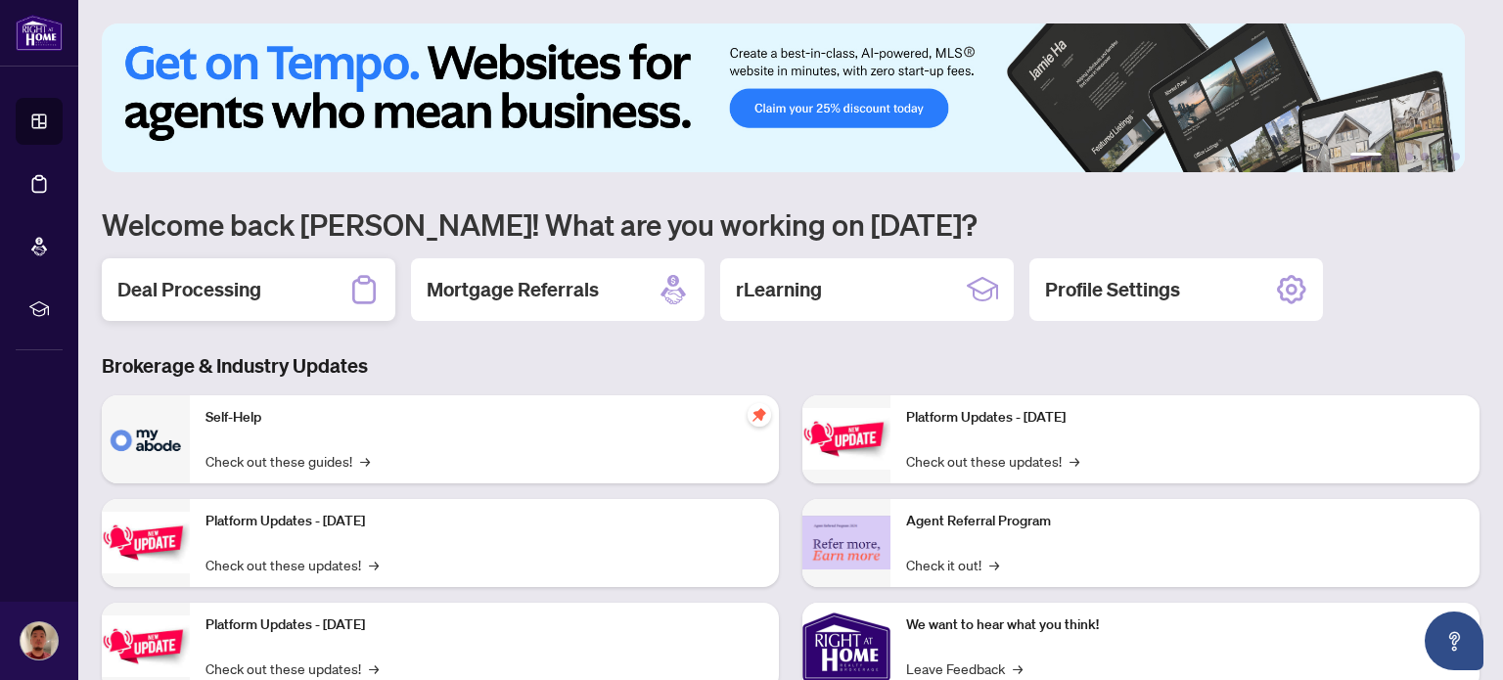
click at [309, 303] on div "Deal Processing" at bounding box center [249, 289] width 294 height 63
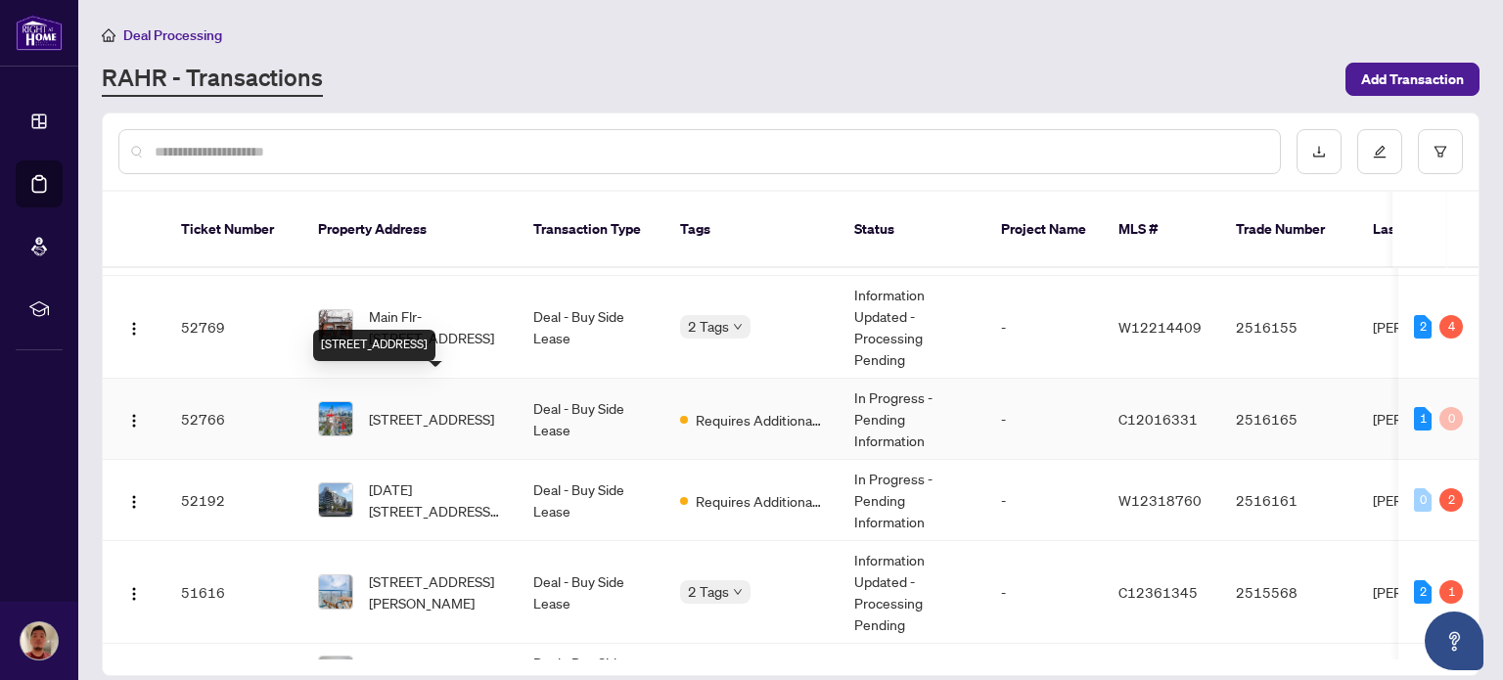
scroll to position [174, 0]
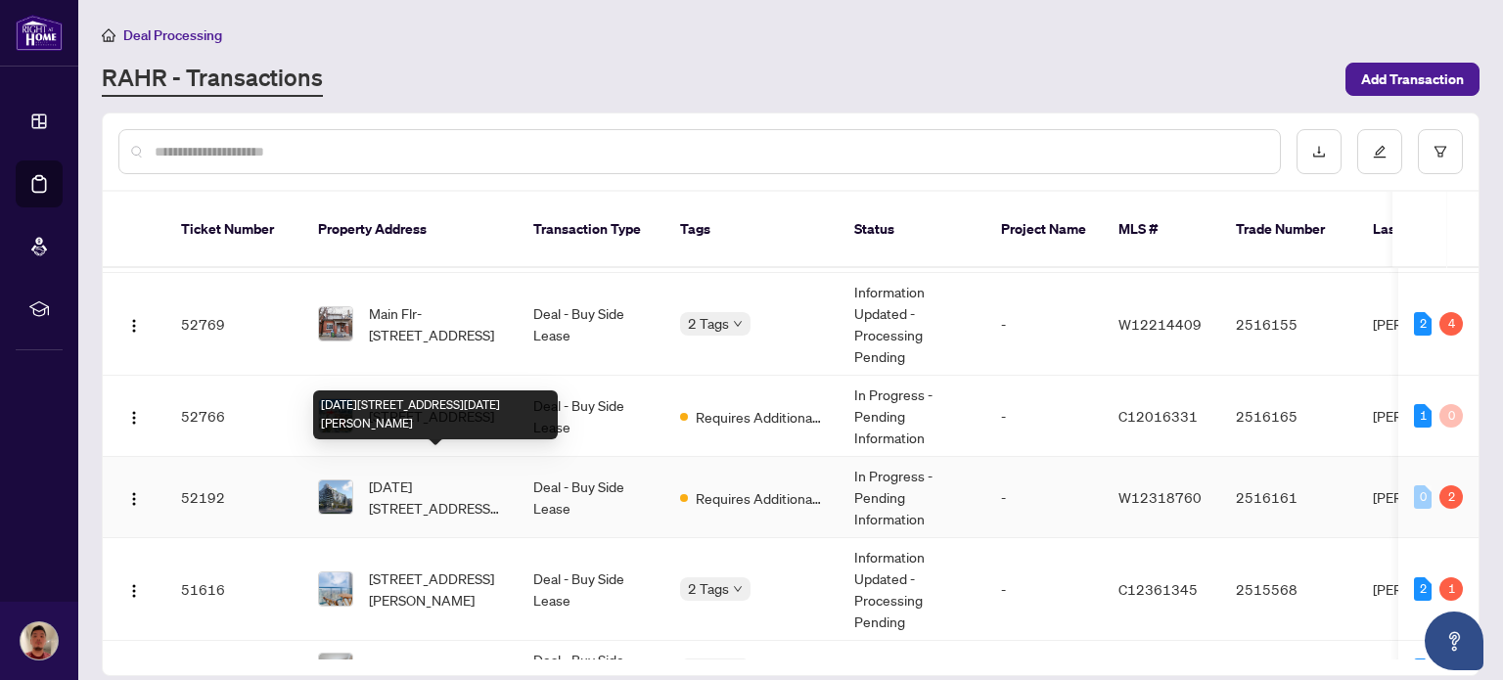
click at [415, 477] on span "[DATE][STREET_ADDRESS][DATE][PERSON_NAME]" at bounding box center [435, 497] width 133 height 43
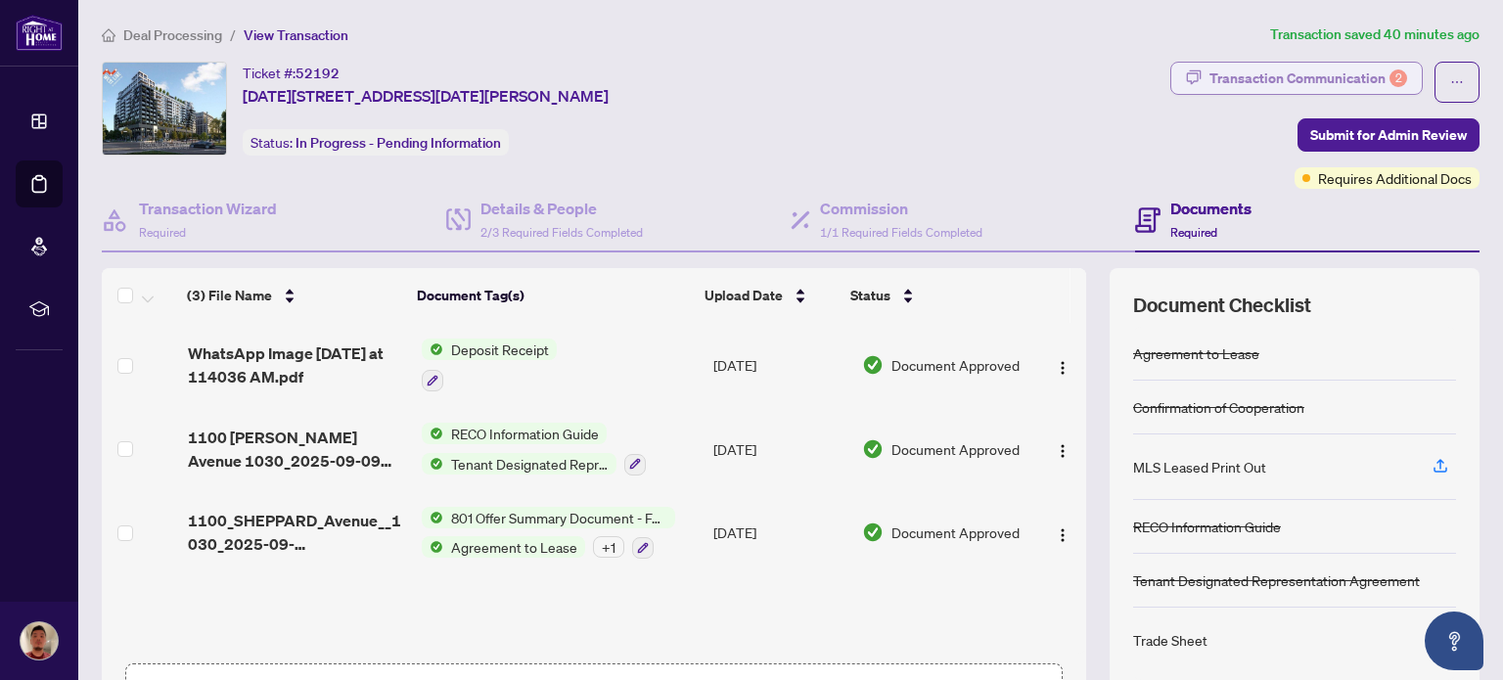
click at [1274, 76] on div "Transaction Communication 2" at bounding box center [1309, 78] width 198 height 31
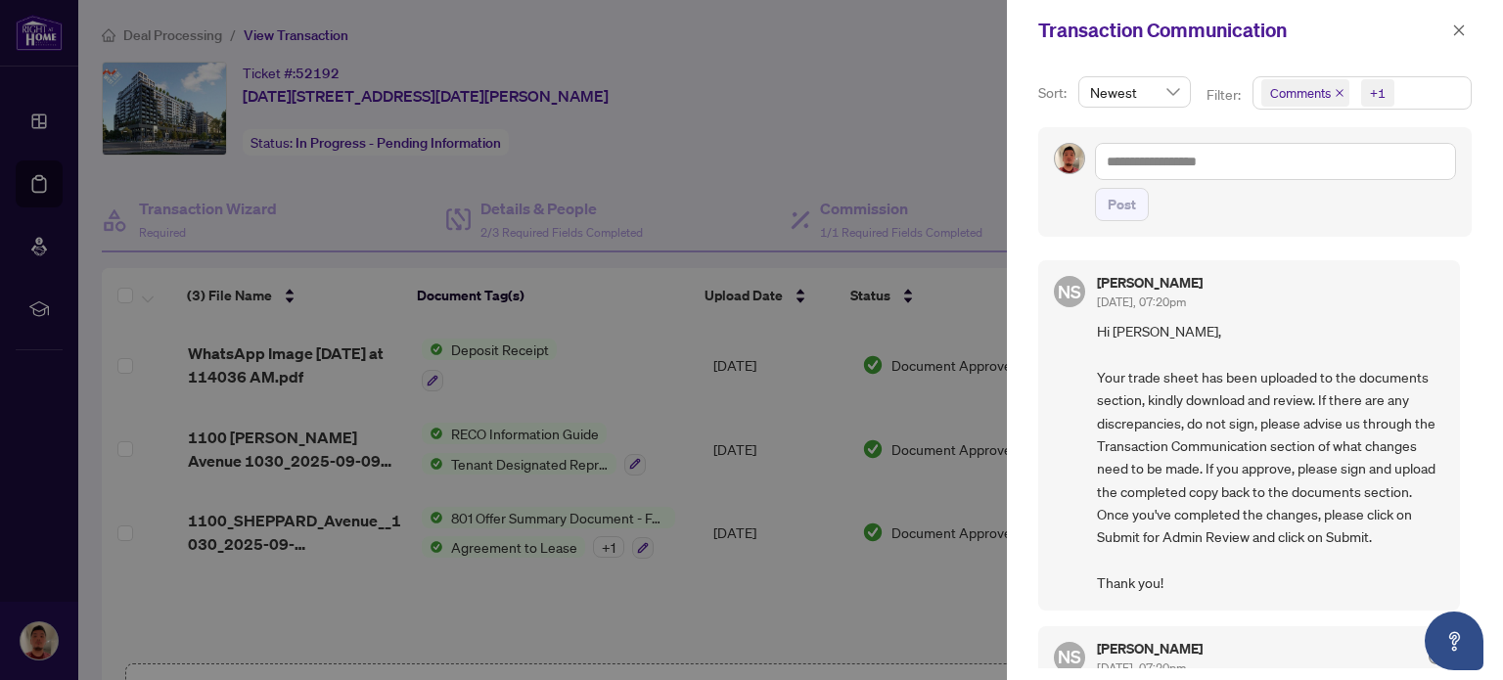
click at [947, 161] on div at bounding box center [751, 340] width 1503 height 680
click at [1456, 32] on icon "close" at bounding box center [1459, 29] width 11 height 11
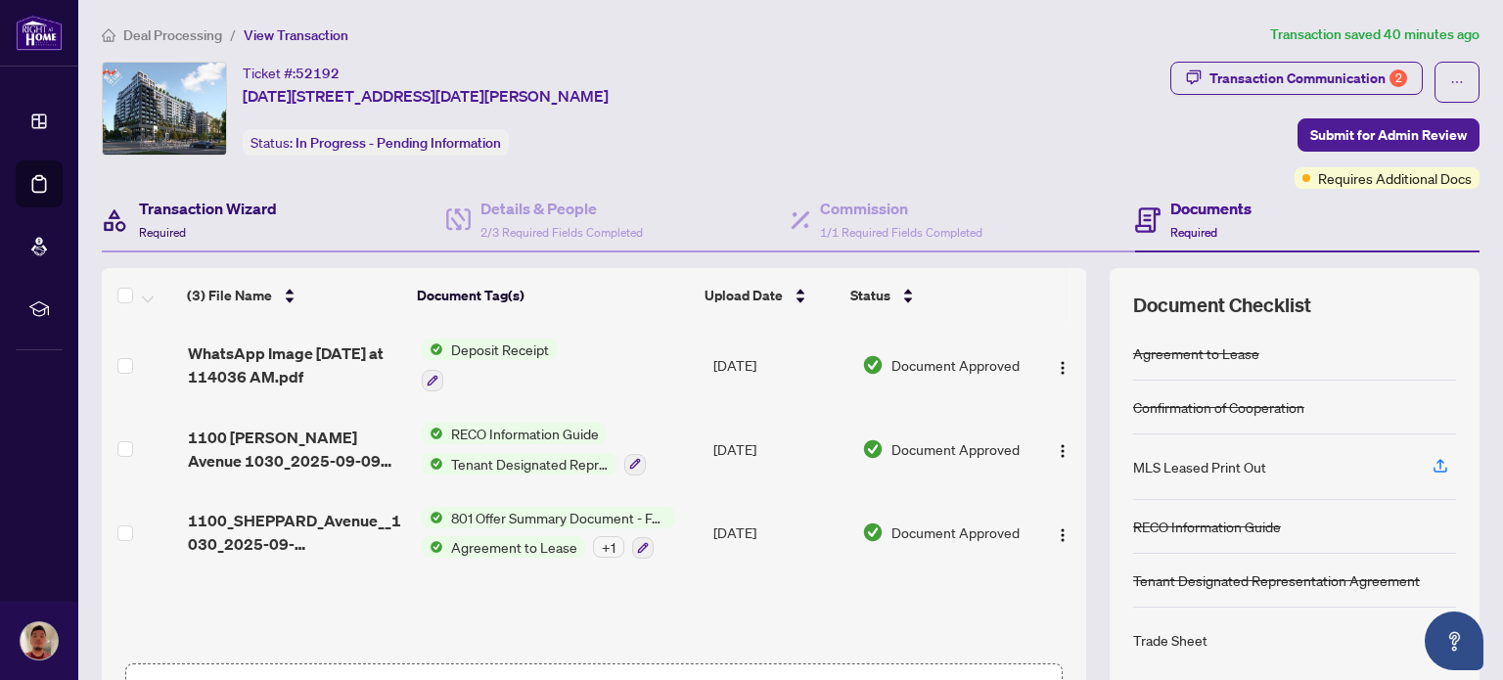
click at [194, 220] on div "Transaction Wizard Required" at bounding box center [208, 220] width 138 height 46
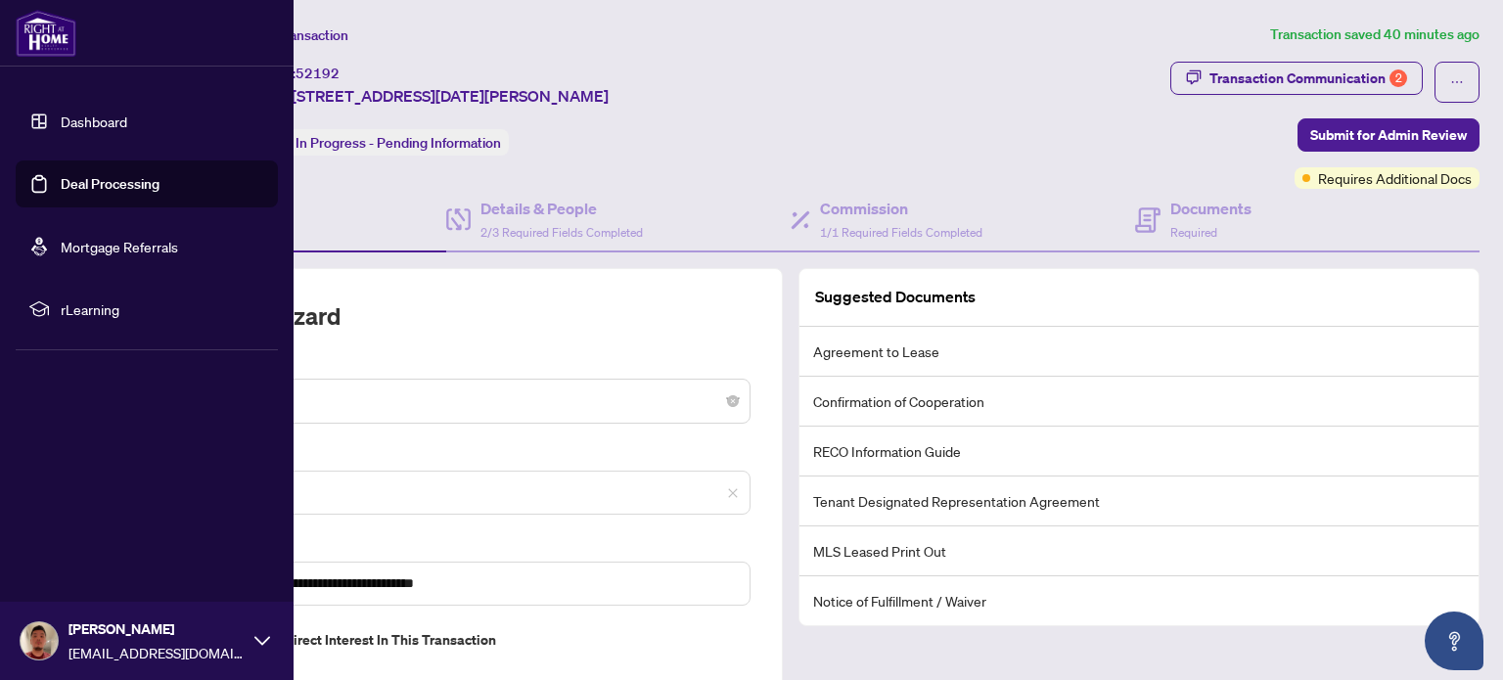
click at [67, 128] on link "Dashboard" at bounding box center [94, 122] width 67 height 18
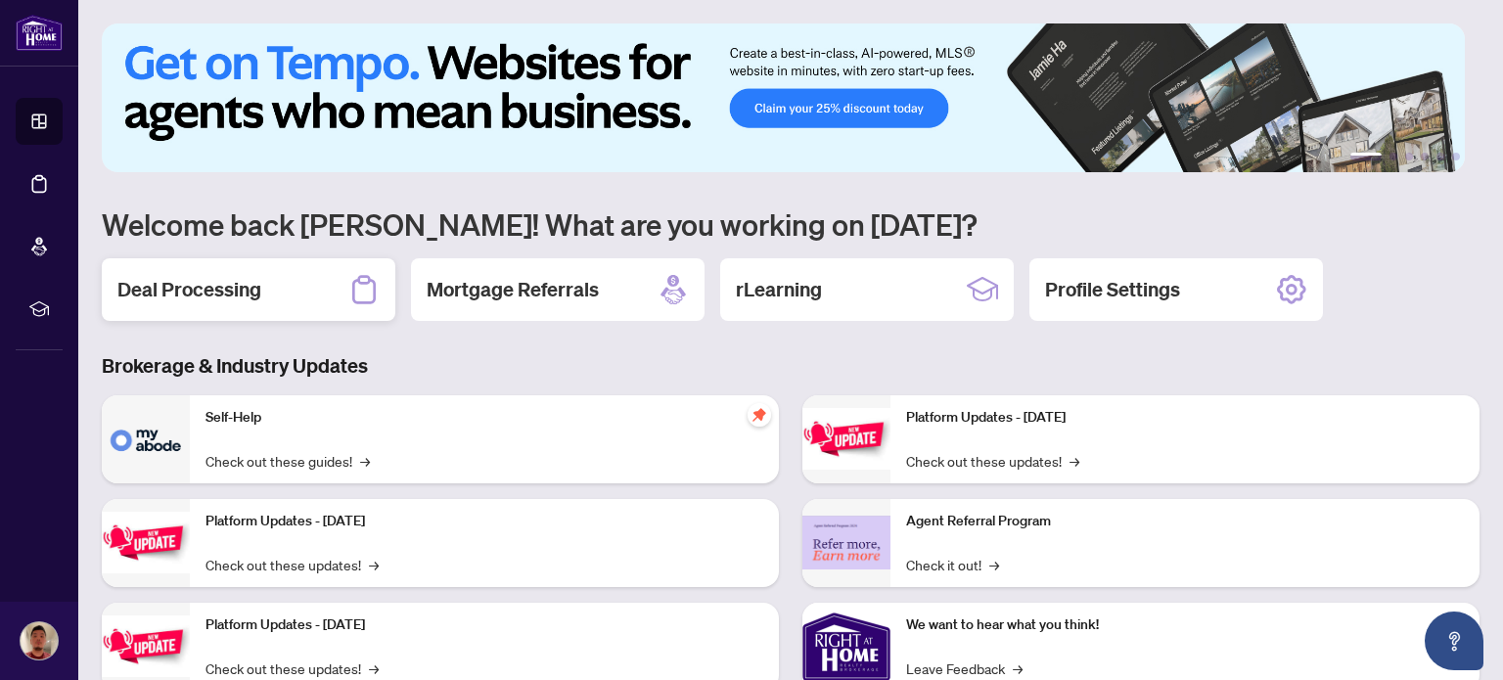
click at [309, 297] on div "Deal Processing" at bounding box center [249, 289] width 294 height 63
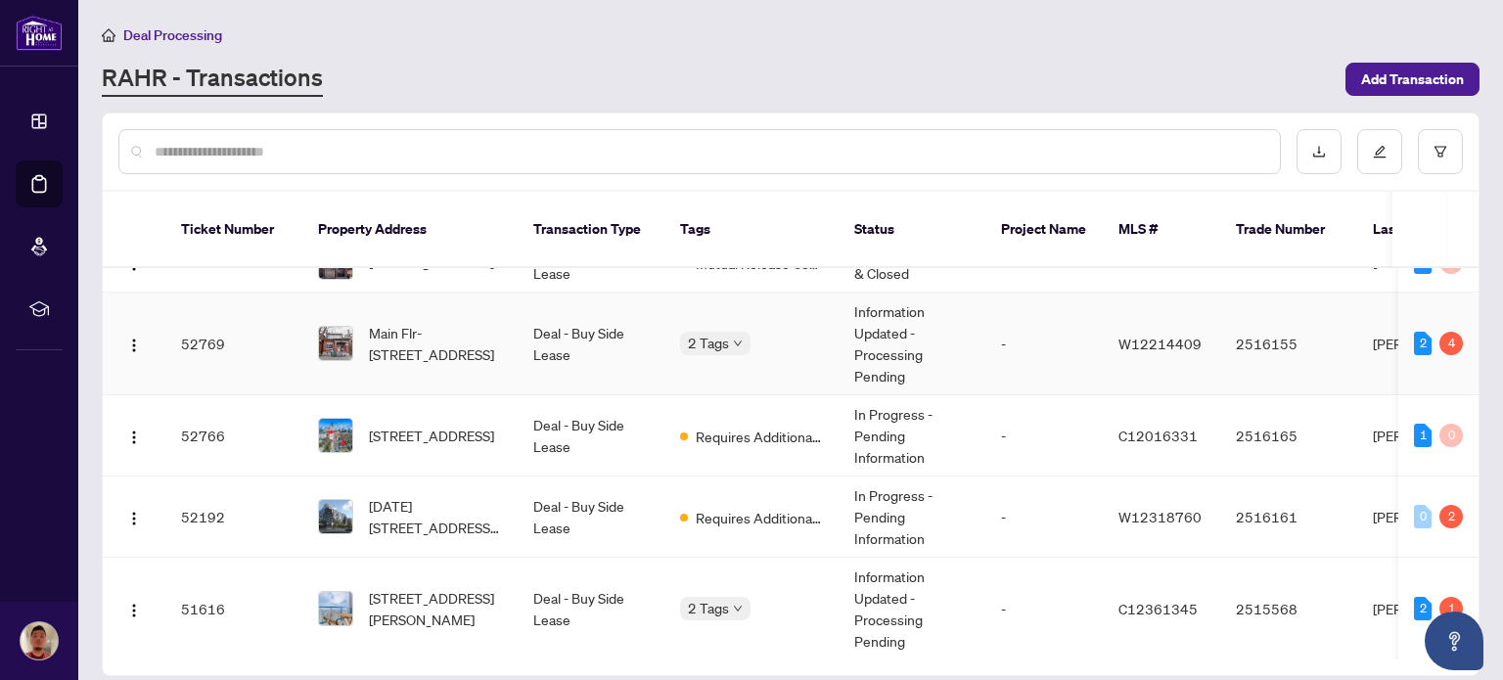
scroll to position [153, 0]
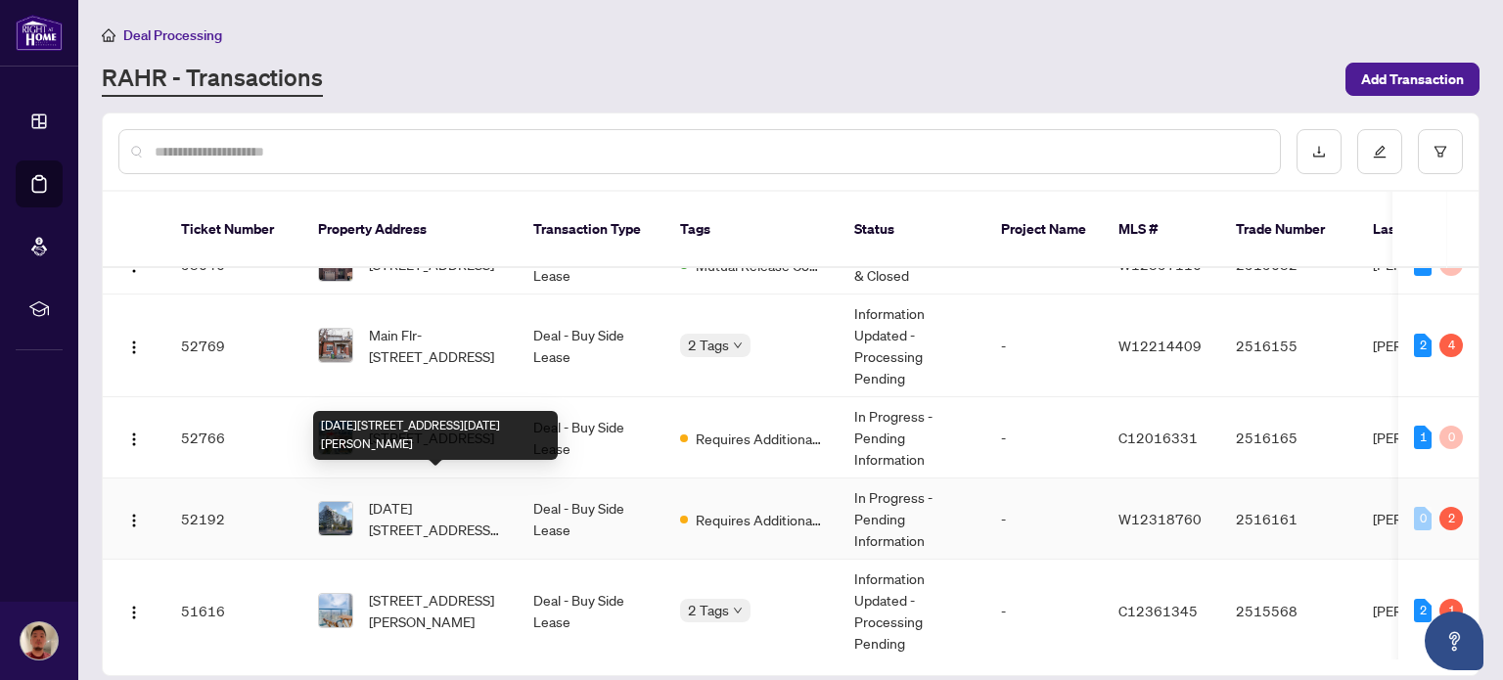
click at [428, 497] on span "[DATE][STREET_ADDRESS][DATE][PERSON_NAME]" at bounding box center [435, 518] width 133 height 43
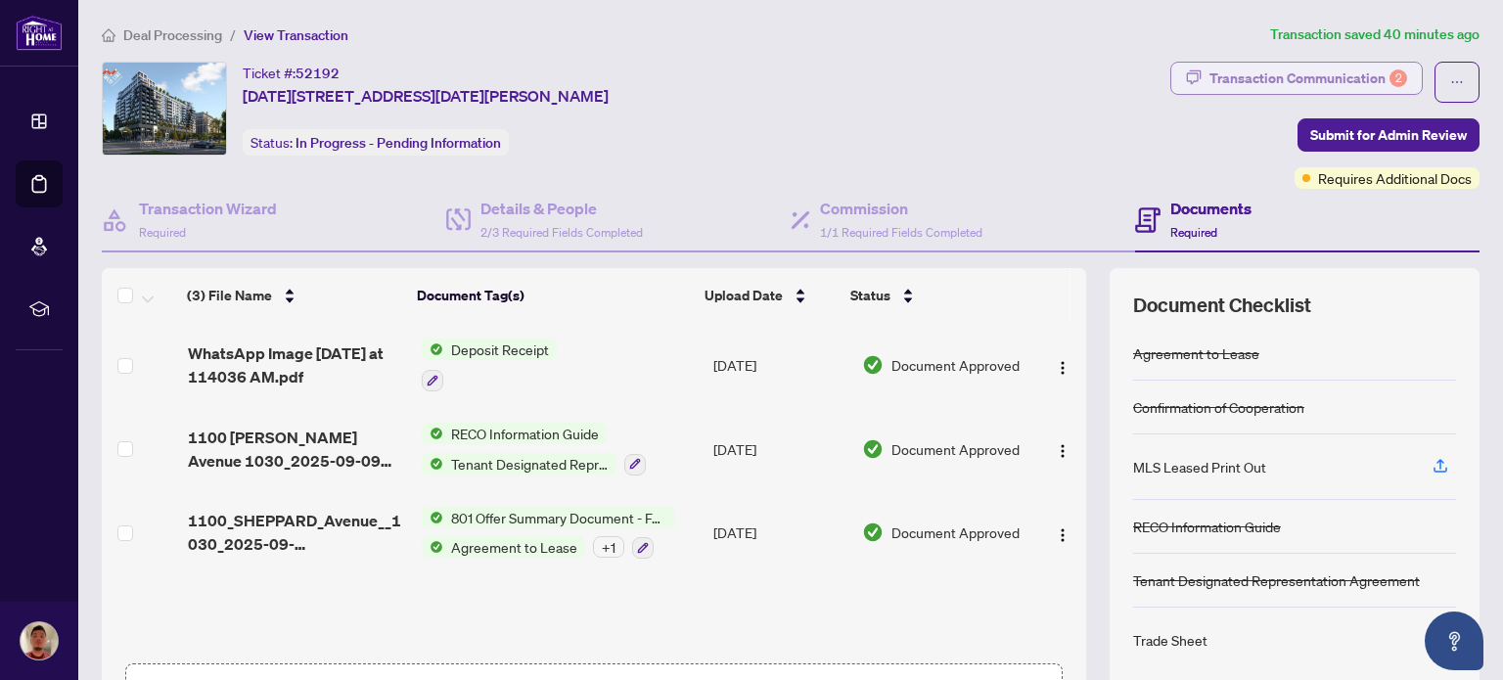
click at [1313, 85] on div "Transaction Communication 2" at bounding box center [1309, 78] width 198 height 31
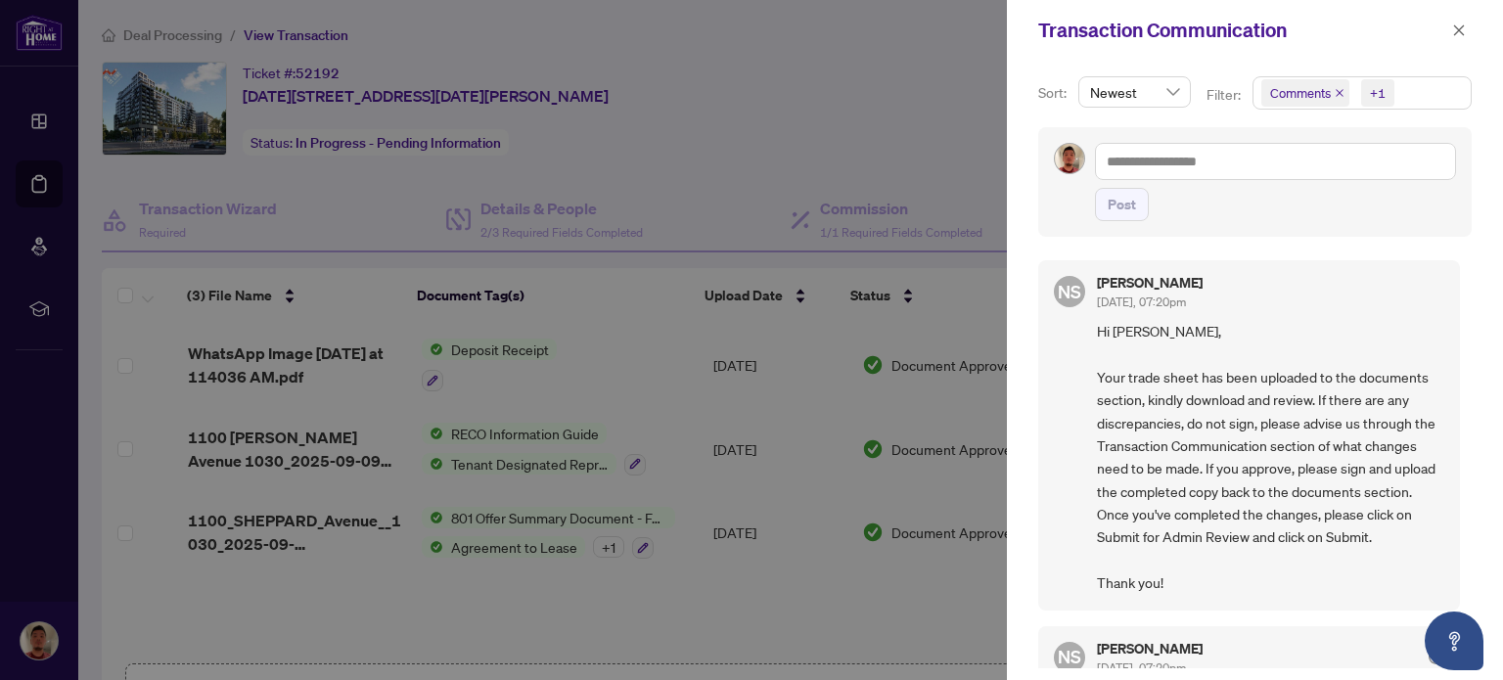
click at [917, 129] on div at bounding box center [751, 340] width 1503 height 680
click at [898, 107] on div at bounding box center [751, 340] width 1503 height 680
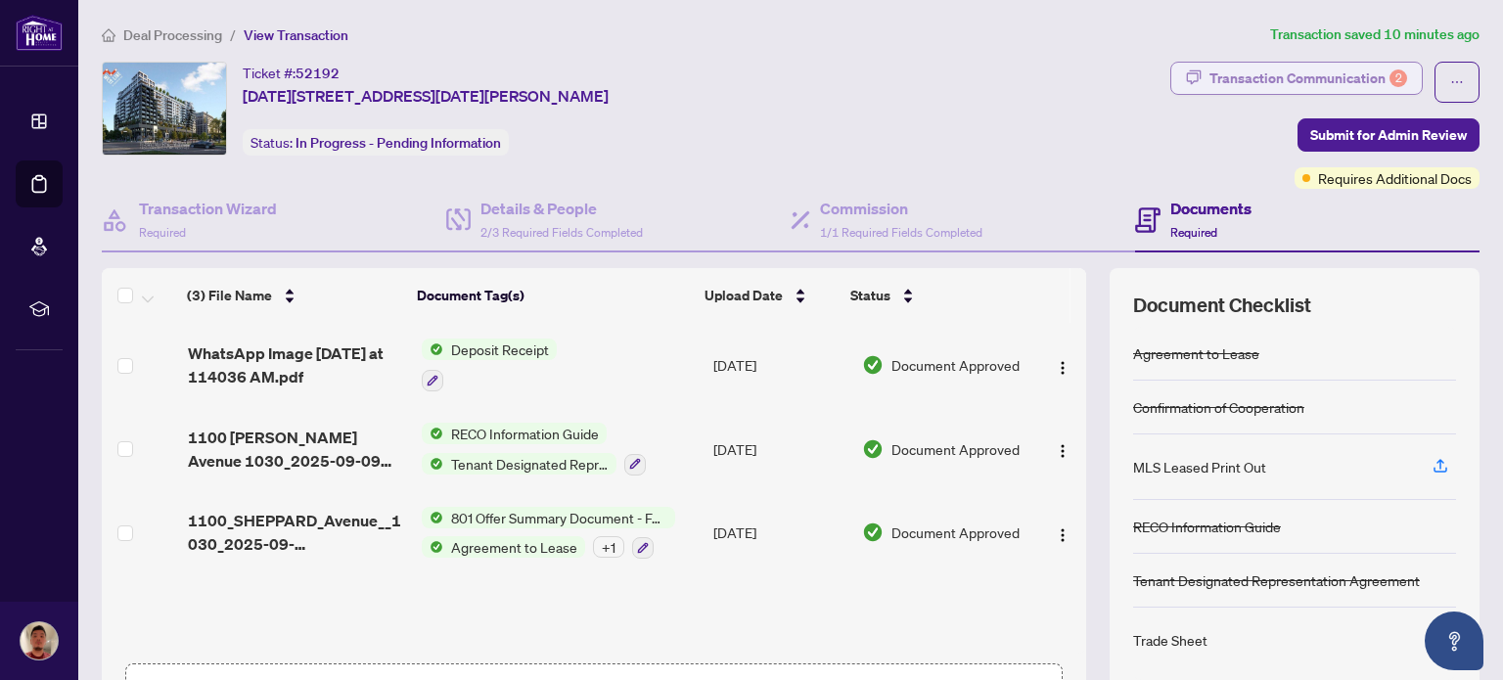
click at [1280, 80] on div "Transaction Communication 2" at bounding box center [1309, 78] width 198 height 31
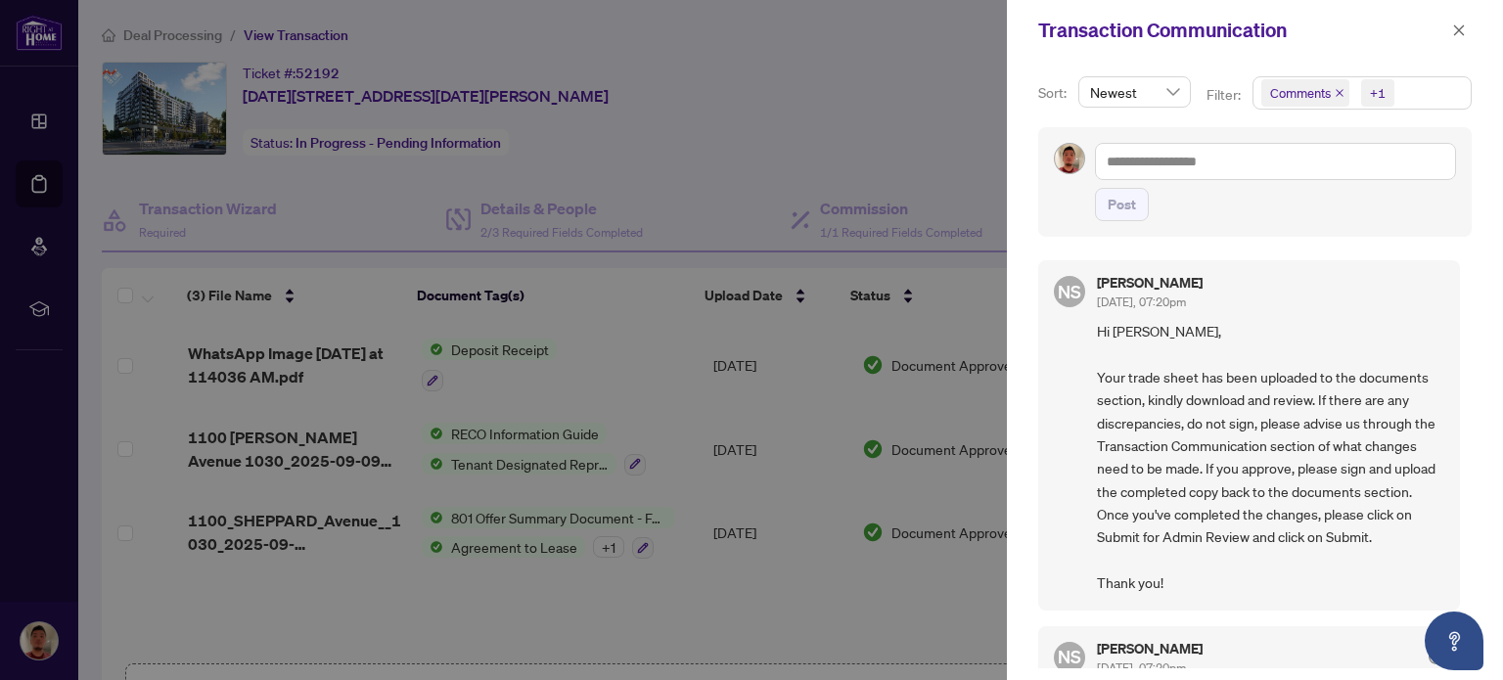
click at [908, 125] on div at bounding box center [751, 340] width 1503 height 680
click at [218, 229] on div at bounding box center [751, 340] width 1503 height 680
click at [1459, 30] on icon "close" at bounding box center [1459, 29] width 11 height 11
